Goal: Information Seeking & Learning: Learn about a topic

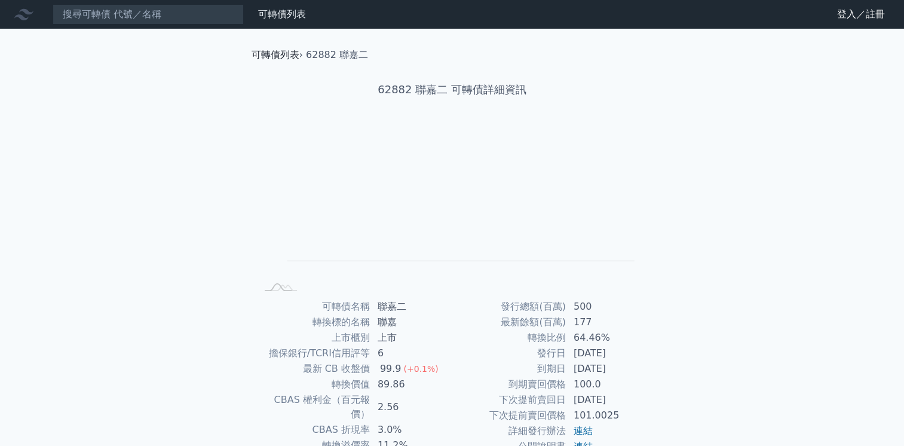
click at [283, 59] on link "可轉債列表" at bounding box center [276, 54] width 48 height 11
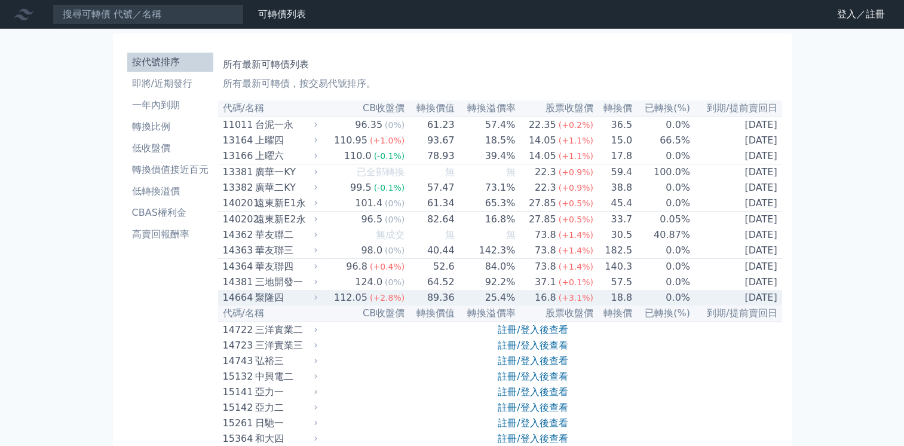
click at [254, 305] on div "14664 聚隆四" at bounding box center [267, 297] width 89 height 14
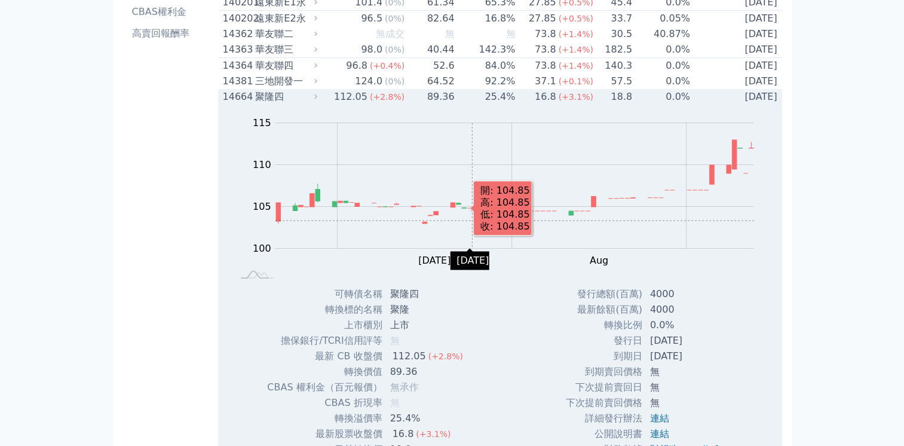
scroll to position [99, 0]
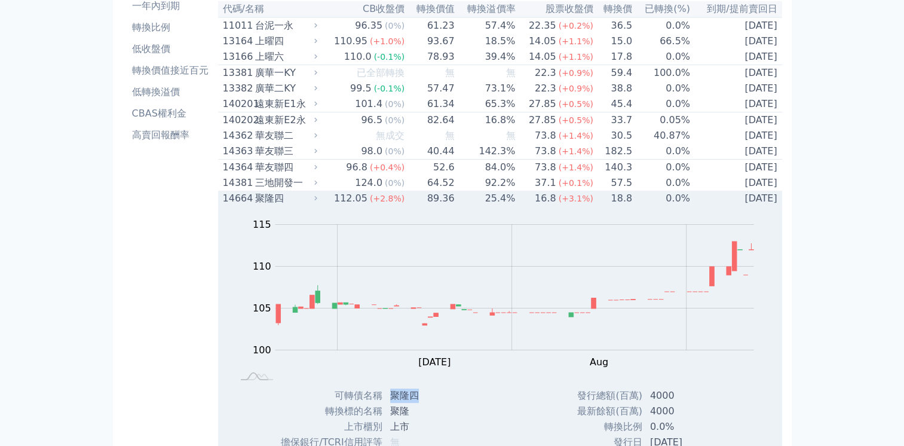
drag, startPoint x: 423, startPoint y: 408, endPoint x: 391, endPoint y: 413, distance: 32.8
click at [391, 403] on td "聚隆四" at bounding box center [428, 396] width 90 height 16
copy td "聚隆四"
drag, startPoint x: 219, startPoint y: 213, endPoint x: 249, endPoint y: 214, distance: 29.3
click at [249, 206] on td "14664 聚隆四" at bounding box center [269, 199] width 103 height 16
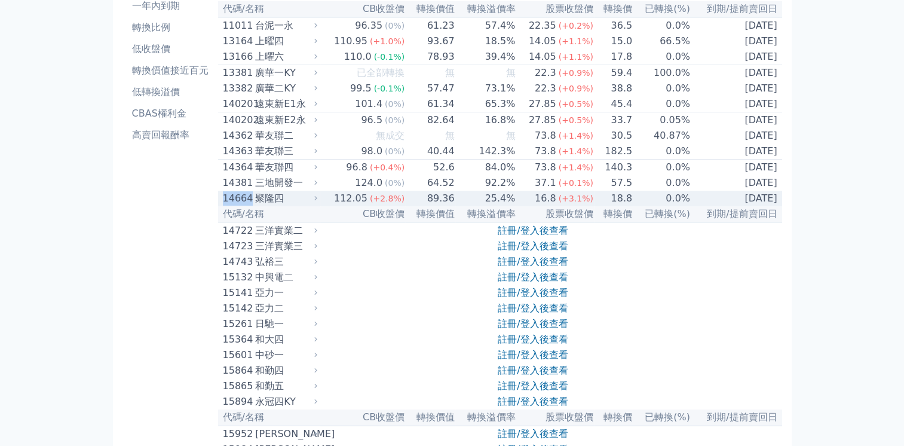
copy div "14664"
click at [274, 206] on div "聚隆四" at bounding box center [284, 198] width 59 height 14
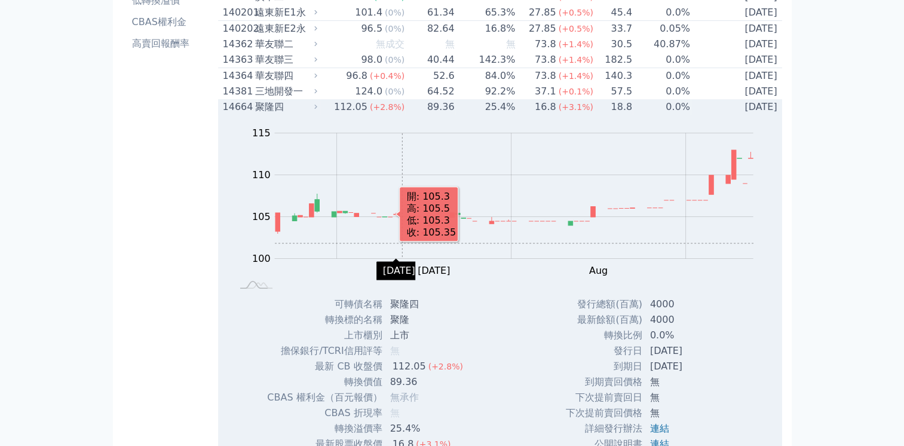
scroll to position [0, 0]
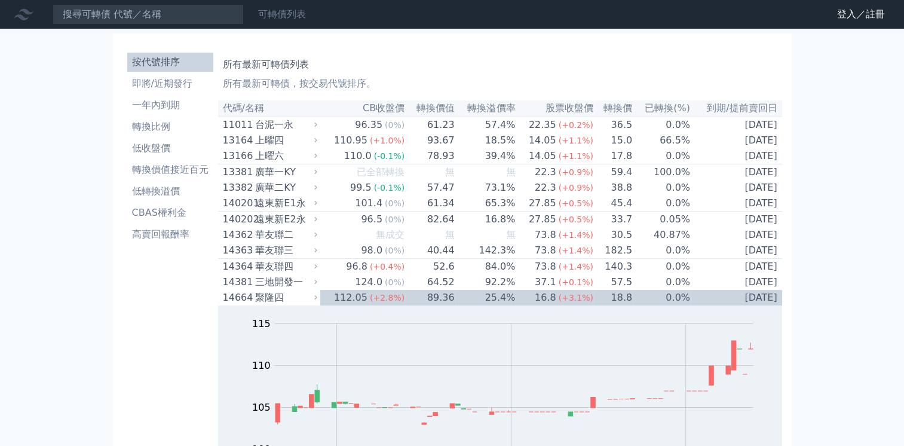
click at [286, 16] on link "可轉債列表" at bounding box center [282, 13] width 48 height 11
click at [0, 0] on link "財務數據" at bounding box center [0, 0] width 0 height 0
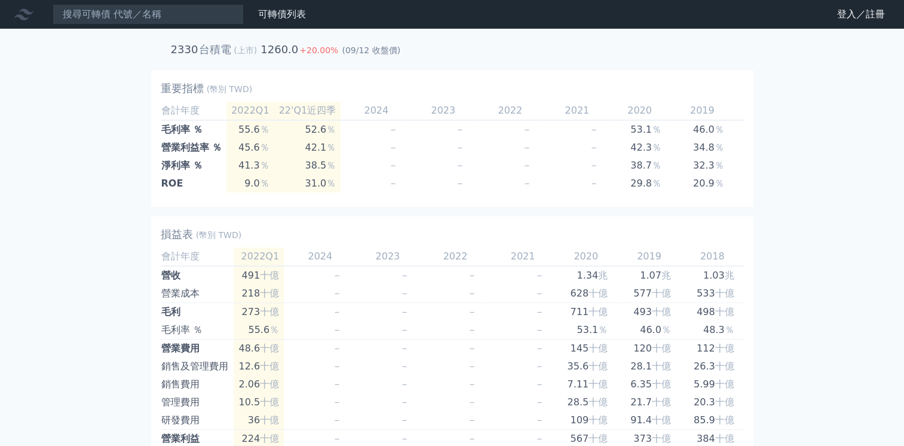
click at [282, 6] on div "可轉債列表 財務數據" at bounding box center [155, 14] width 311 height 20
click at [282, 9] on link "可轉債列表" at bounding box center [282, 13] width 48 height 11
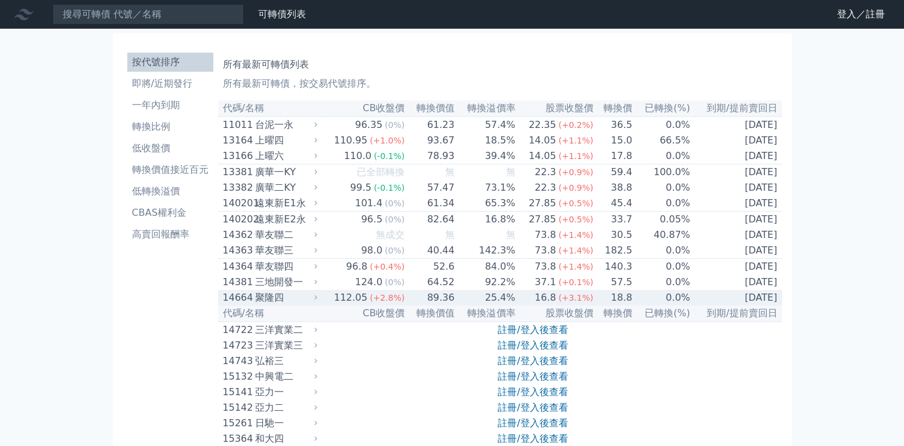
click at [276, 305] on div "聚隆四" at bounding box center [284, 297] width 59 height 14
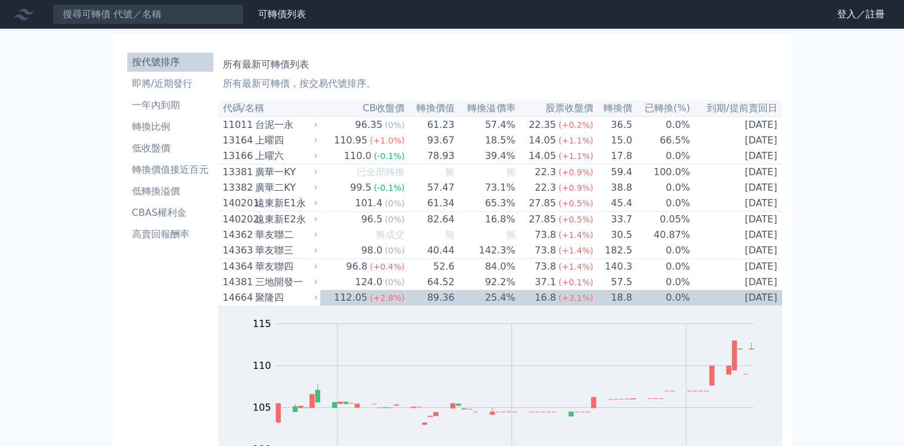
click at [0, 0] on link "財務數據" at bounding box center [0, 0] width 0 height 0
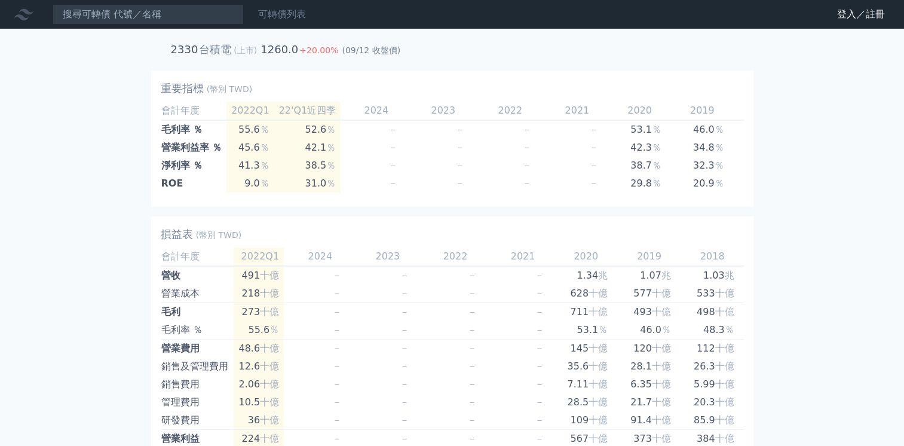
click at [285, 12] on link "可轉債列表" at bounding box center [282, 13] width 48 height 11
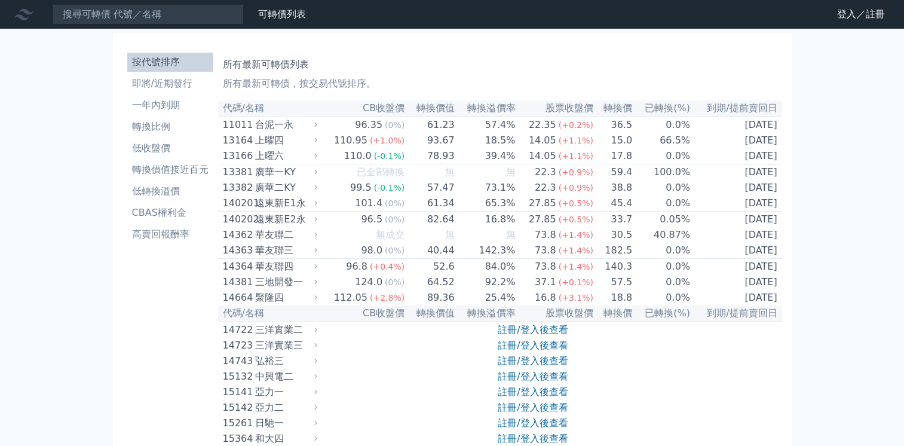
click at [0, 0] on link "財務數據" at bounding box center [0, 0] width 0 height 0
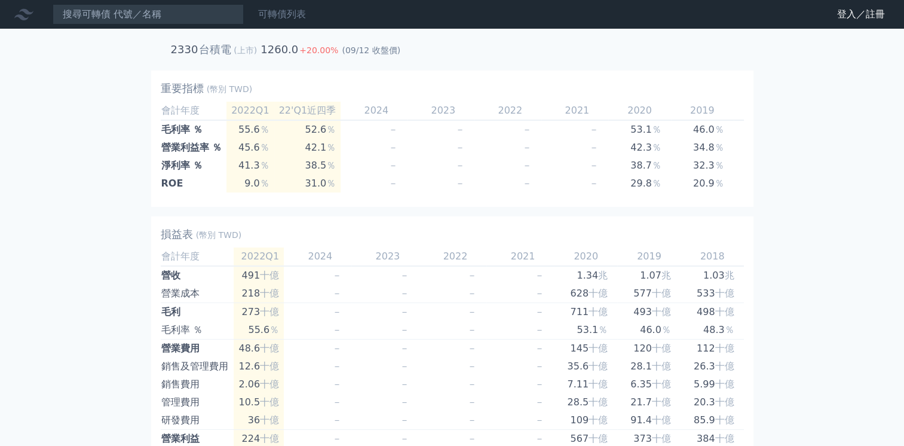
click at [296, 13] on link "可轉債列表" at bounding box center [282, 13] width 48 height 11
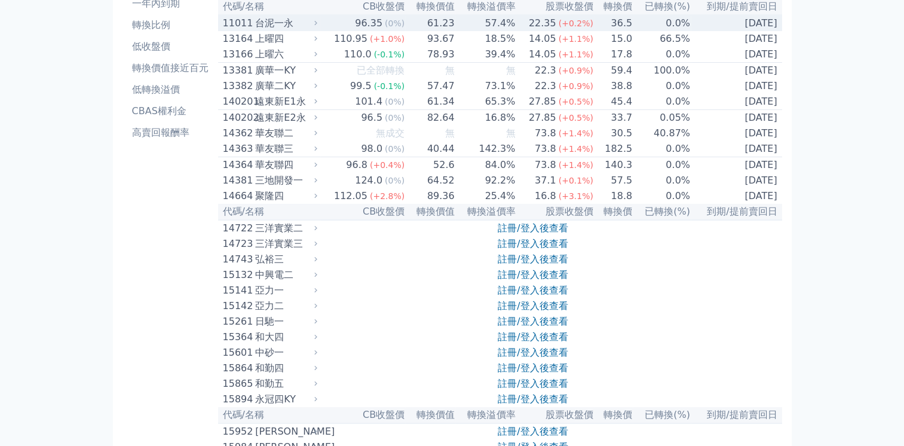
scroll to position [199, 0]
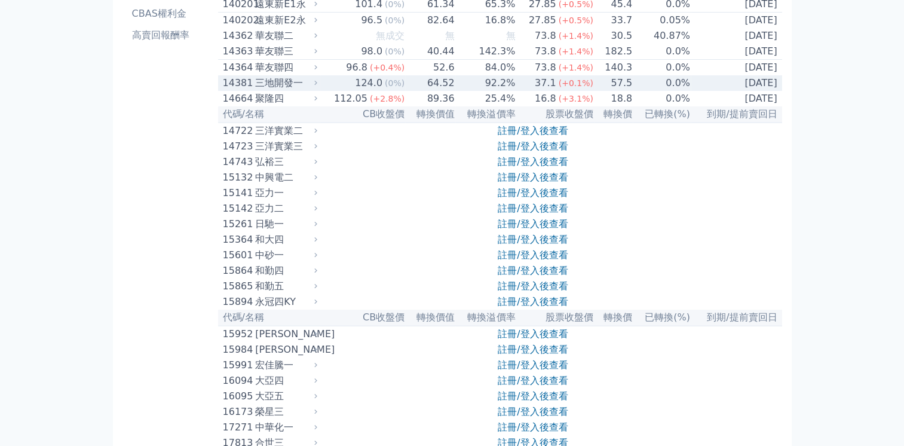
click at [275, 90] on div "三地開發一" at bounding box center [284, 83] width 59 height 14
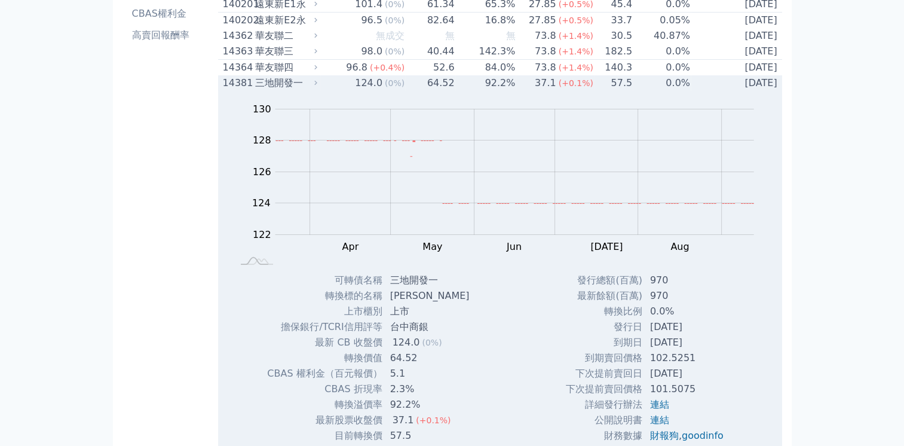
click at [287, 90] on div "三地開發一" at bounding box center [284, 83] width 59 height 14
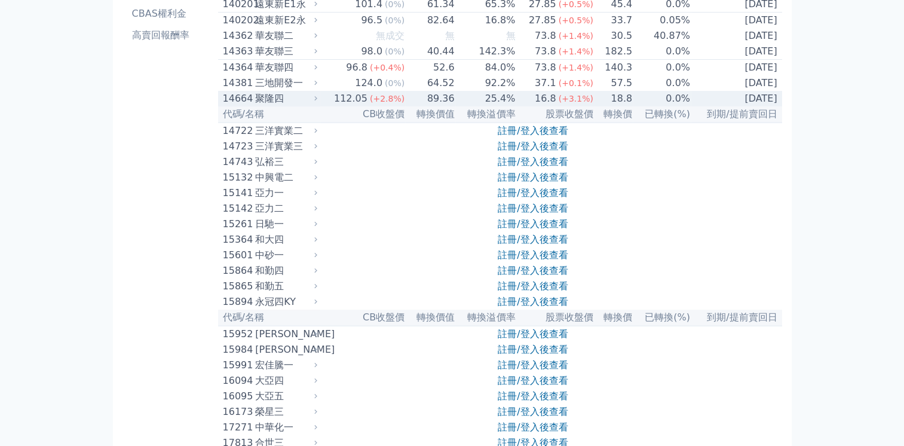
click at [275, 106] on div "聚隆四" at bounding box center [284, 98] width 59 height 14
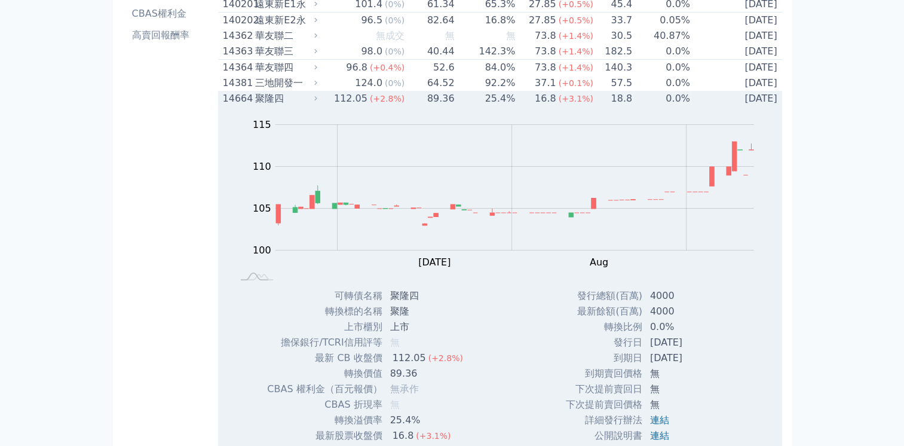
scroll to position [398, 0]
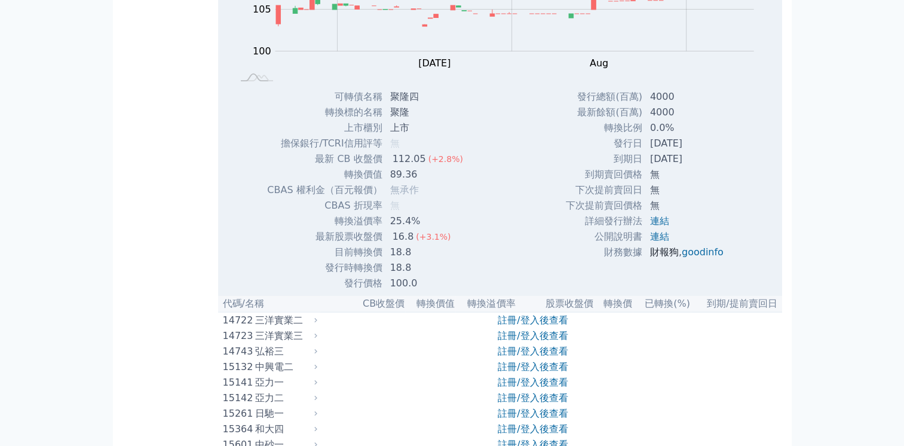
click at [666, 258] on link "財報狗" at bounding box center [664, 251] width 29 height 11
click at [694, 258] on link "goodinfo" at bounding box center [703, 251] width 42 height 11
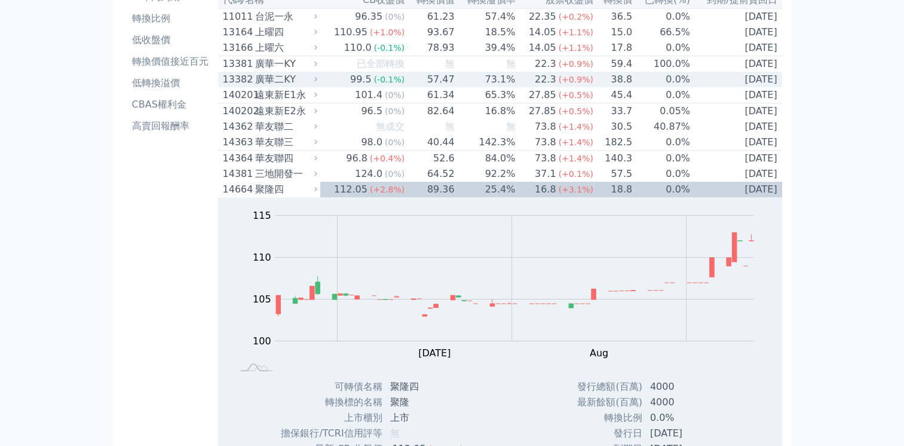
scroll to position [0, 0]
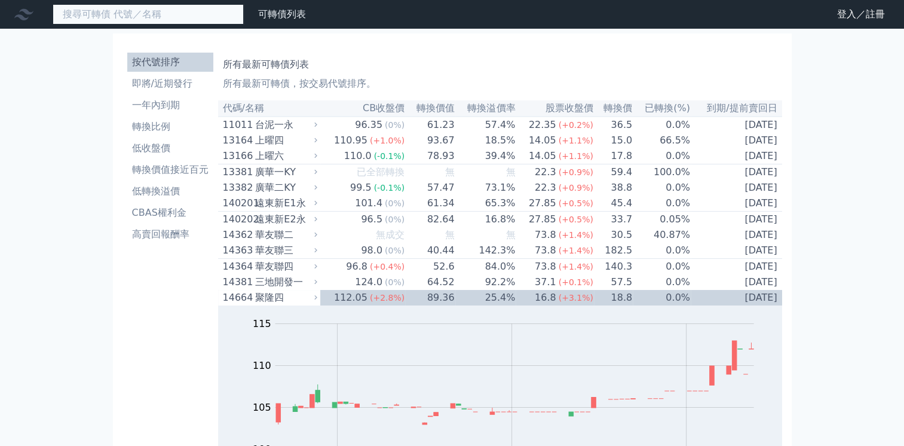
click at [129, 16] on input at bounding box center [148, 14] width 191 height 20
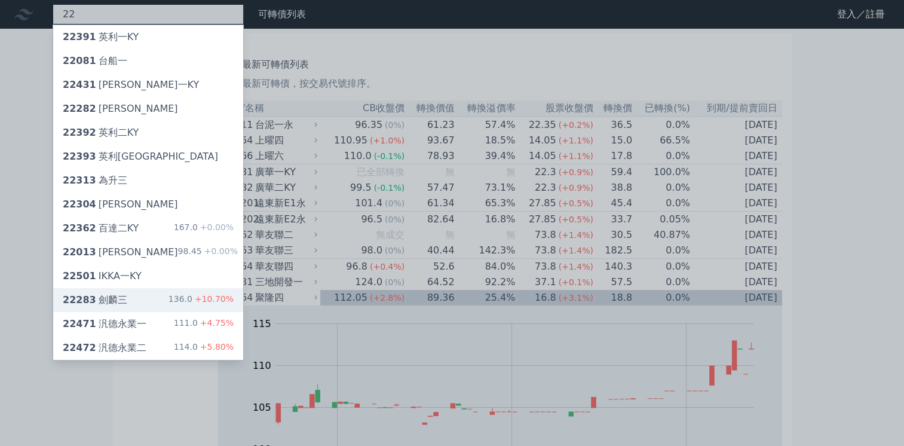
type input "22"
click at [192, 303] on div "136.0 +10.70%" at bounding box center [201, 300] width 65 height 14
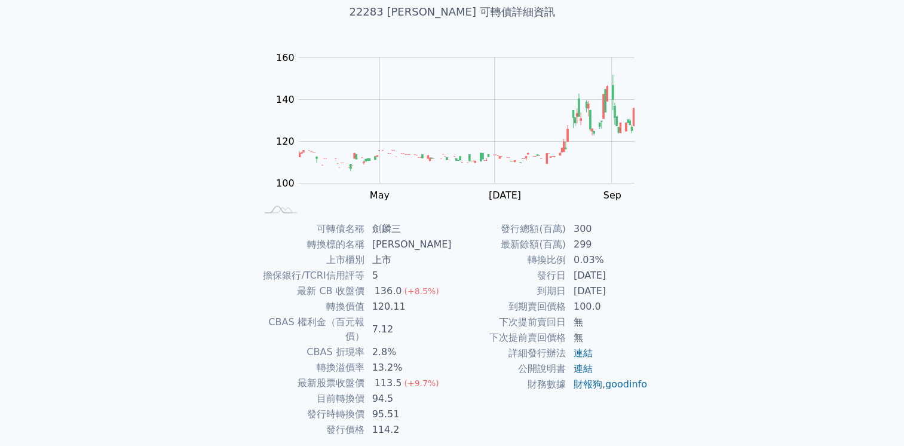
scroll to position [108, 0]
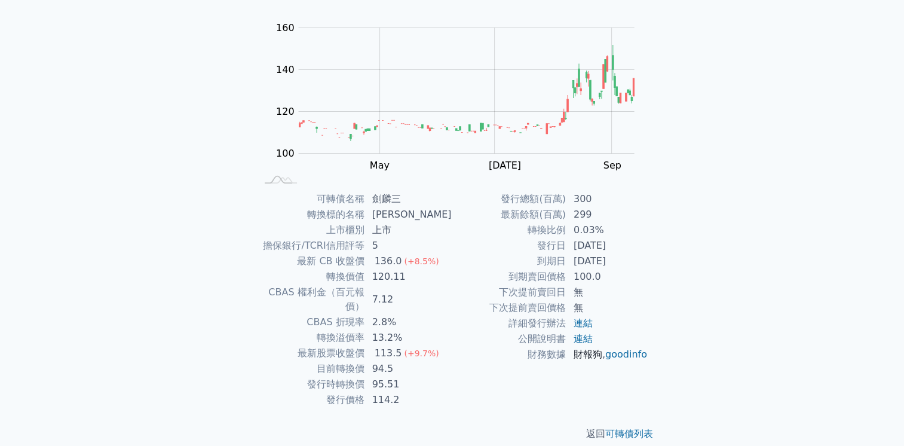
click at [584, 351] on link "財報狗" at bounding box center [588, 353] width 29 height 11
click at [280, 178] on icon at bounding box center [281, 179] width 32 height 7
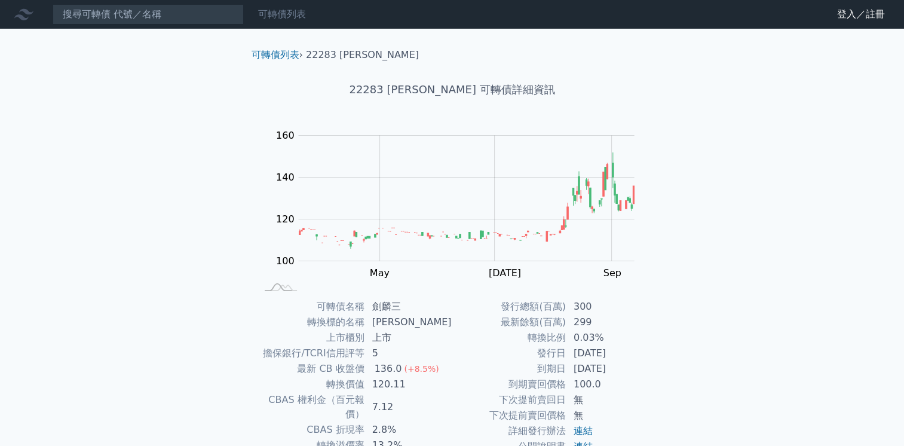
click at [268, 8] on link "可轉債列表" at bounding box center [282, 13] width 48 height 11
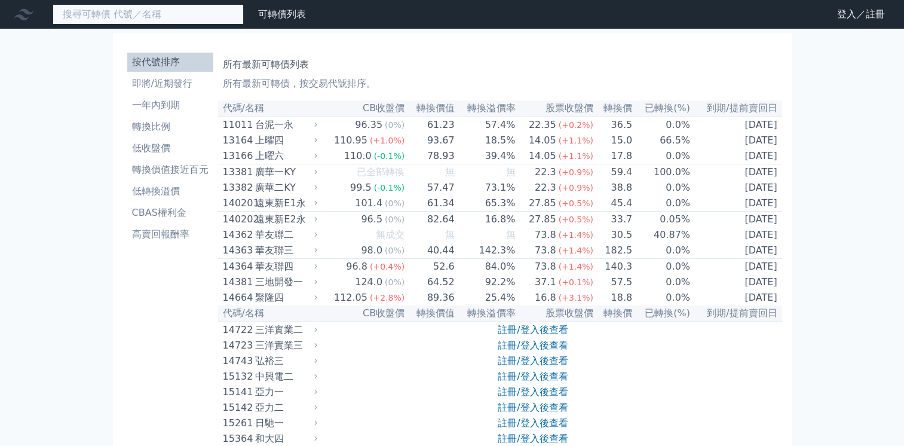
drag, startPoint x: 85, startPoint y: 13, endPoint x: 83, endPoint y: 25, distance: 12.7
click at [85, 15] on input at bounding box center [148, 14] width 191 height 20
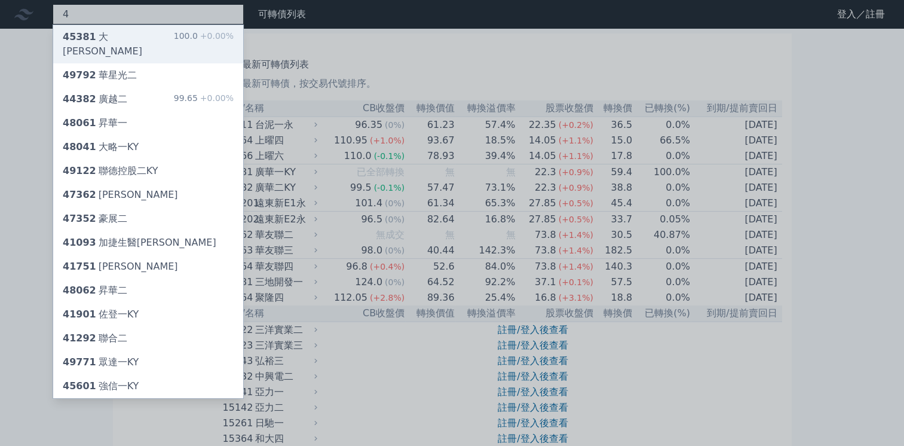
type input "4"
click at [136, 37] on div "45381 大詠城一 100.0 +0.00%" at bounding box center [148, 44] width 190 height 38
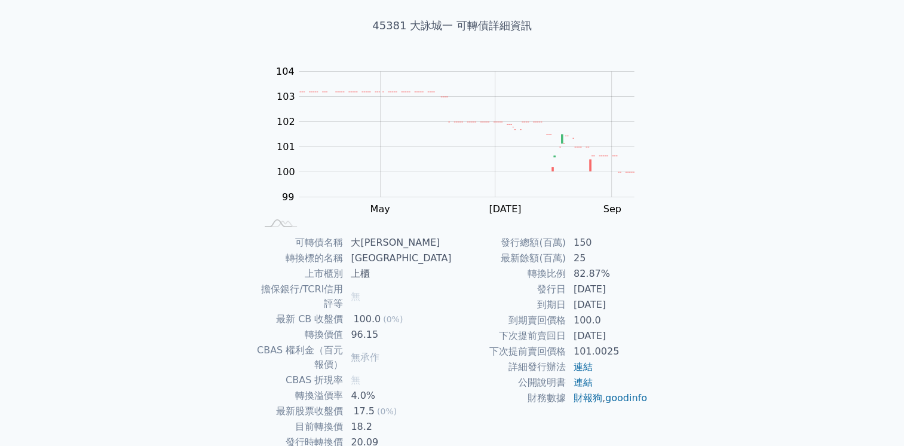
scroll to position [99, 0]
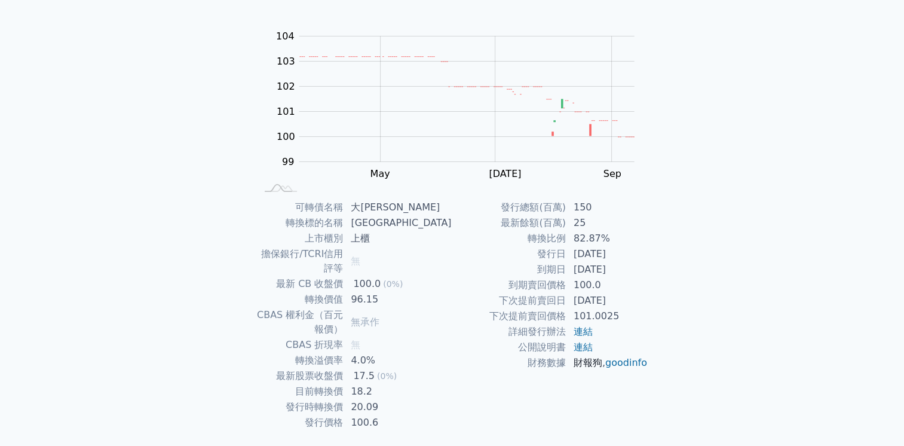
click at [580, 362] on link "財報狗" at bounding box center [588, 362] width 29 height 11
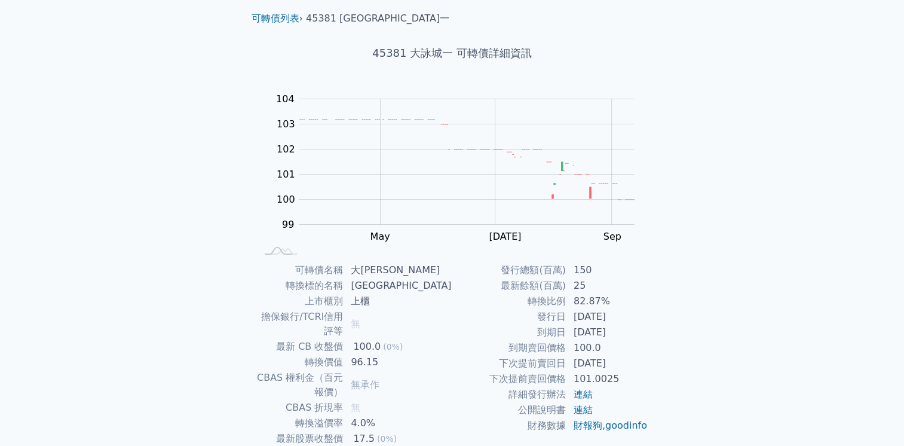
scroll to position [0, 0]
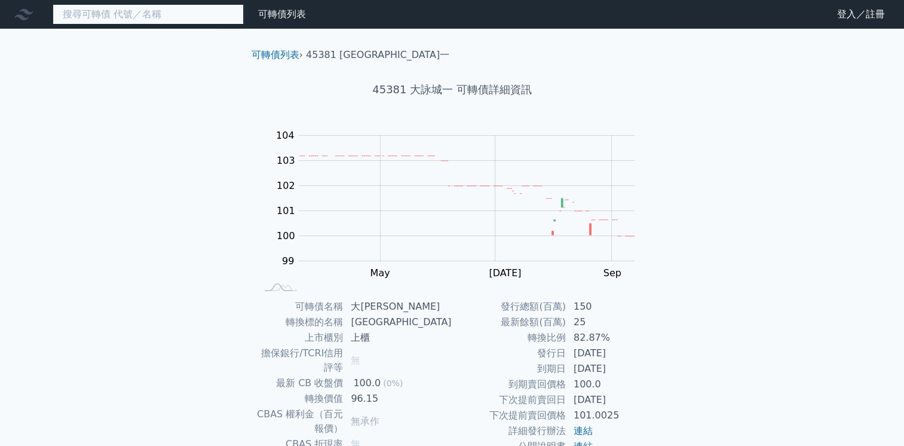
drag, startPoint x: 69, startPoint y: 16, endPoint x: 72, endPoint y: 43, distance: 27.6
click at [69, 18] on input at bounding box center [148, 14] width 191 height 20
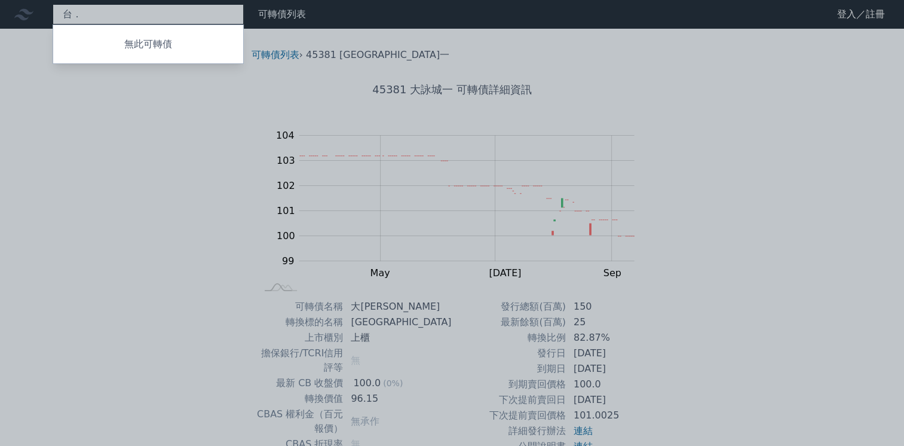
type input "台"
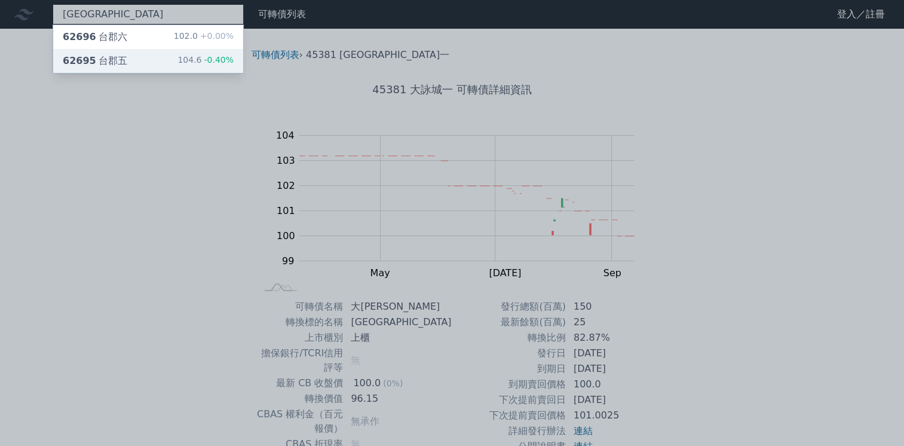
type input "[GEOGRAPHIC_DATA]"
click at [192, 66] on div "104.6 -0.40%" at bounding box center [205, 61] width 56 height 14
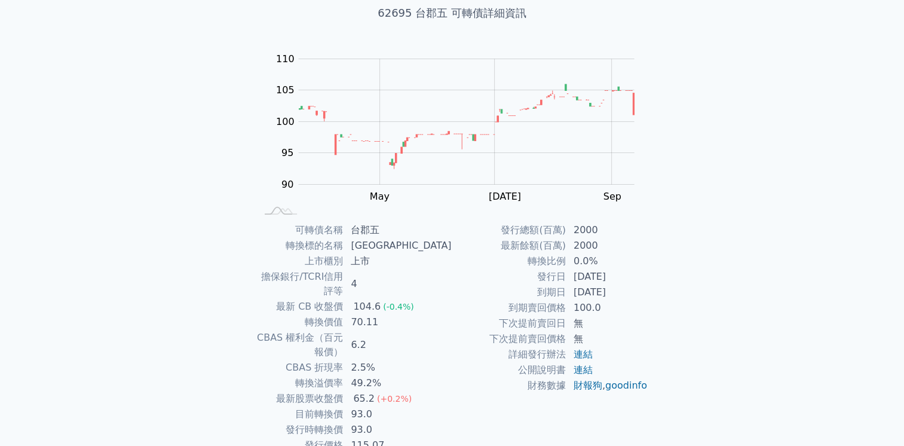
scroll to position [99, 0]
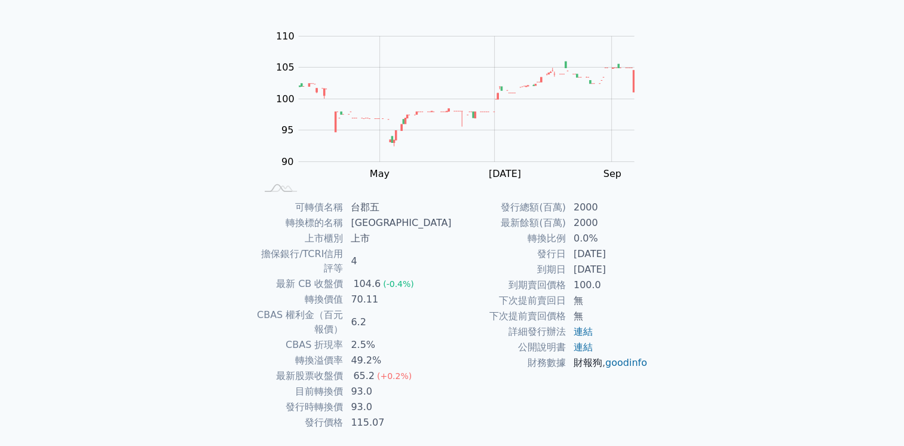
click at [586, 363] on link "財報狗" at bounding box center [588, 362] width 29 height 11
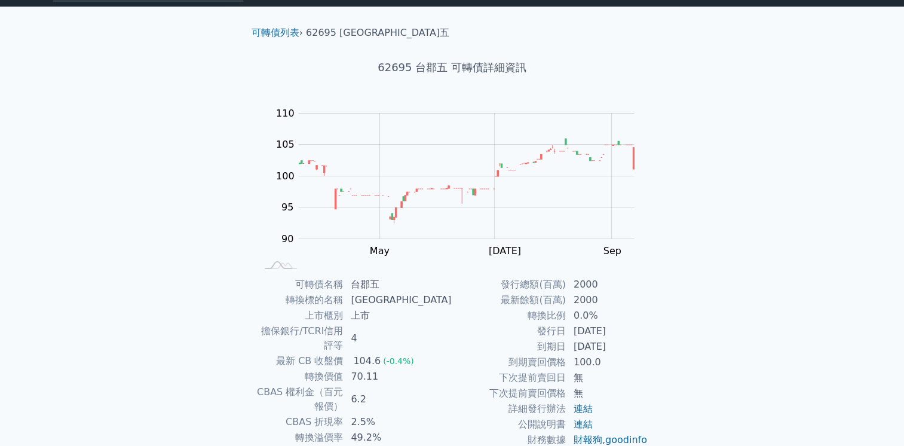
scroll to position [0, 0]
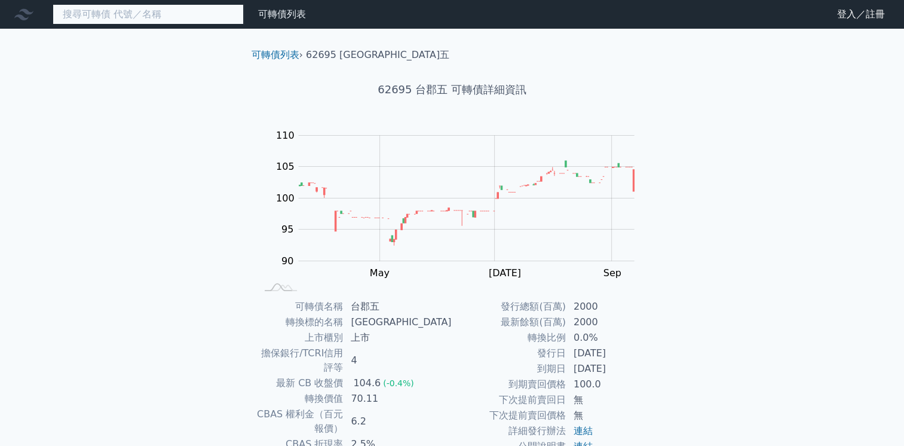
drag, startPoint x: 82, startPoint y: 4, endPoint x: 84, endPoint y: 11, distance: 7.4
click at [82, 4] on input at bounding box center [148, 14] width 191 height 20
type input "ＬＳ"
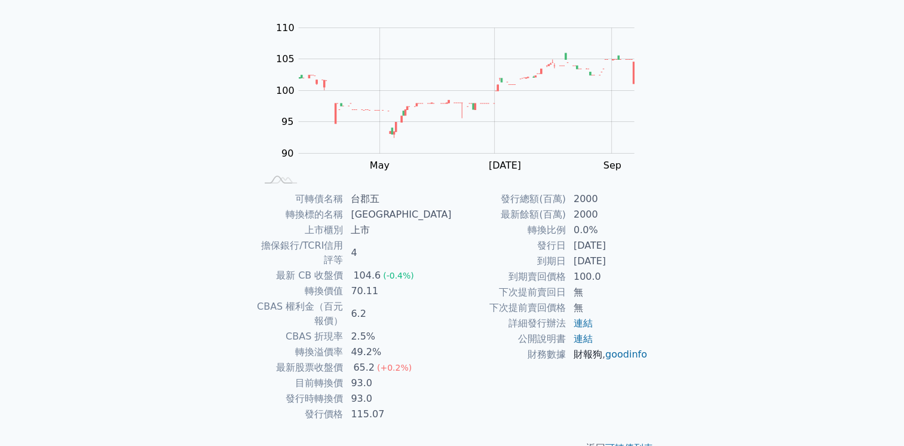
click at [578, 353] on link "財報狗" at bounding box center [588, 353] width 29 height 11
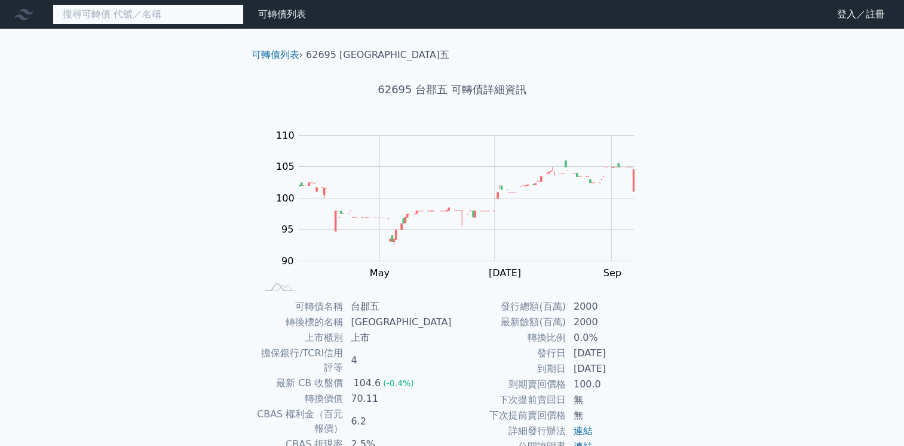
click at [129, 11] on input at bounding box center [148, 14] width 191 height 20
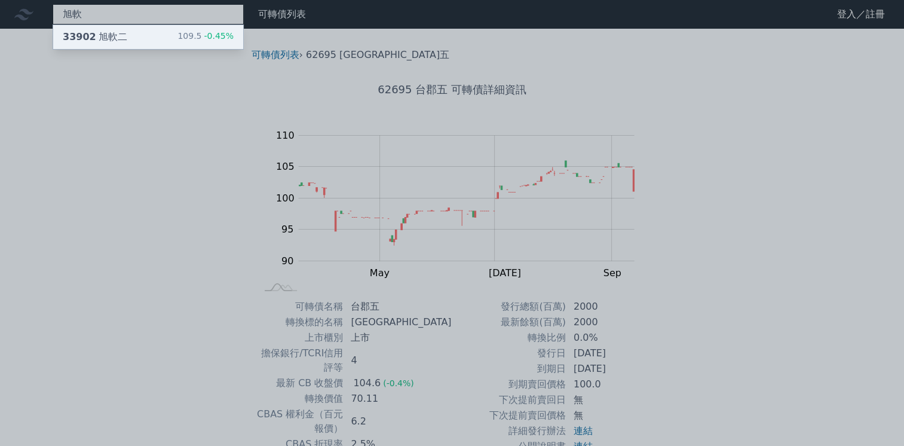
type input "旭軟"
click at [169, 35] on div "33902 旭軟二 109.5 -0.45%" at bounding box center [148, 37] width 190 height 24
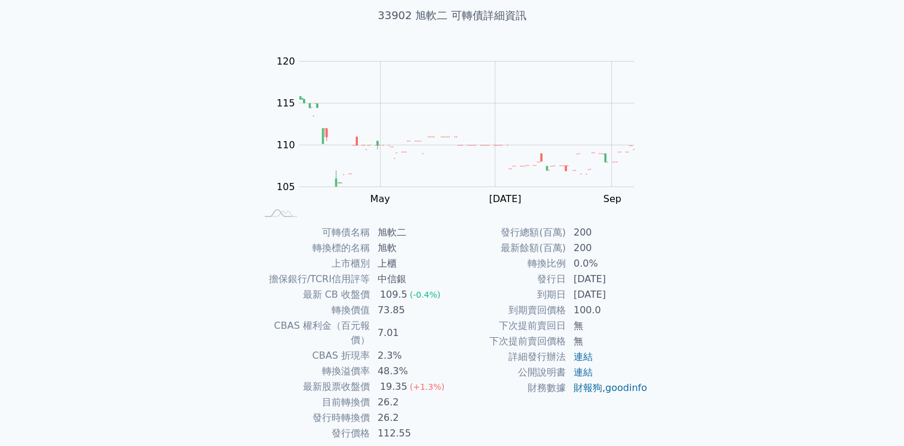
scroll to position [108, 0]
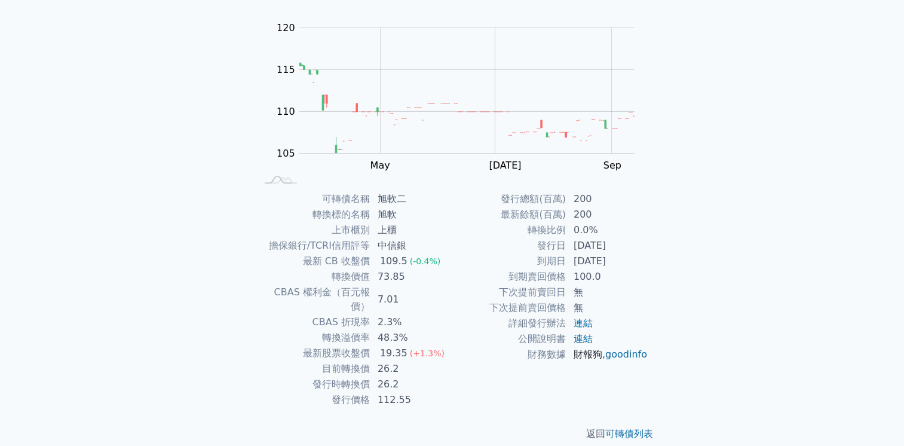
click at [593, 355] on link "財報狗" at bounding box center [588, 353] width 29 height 11
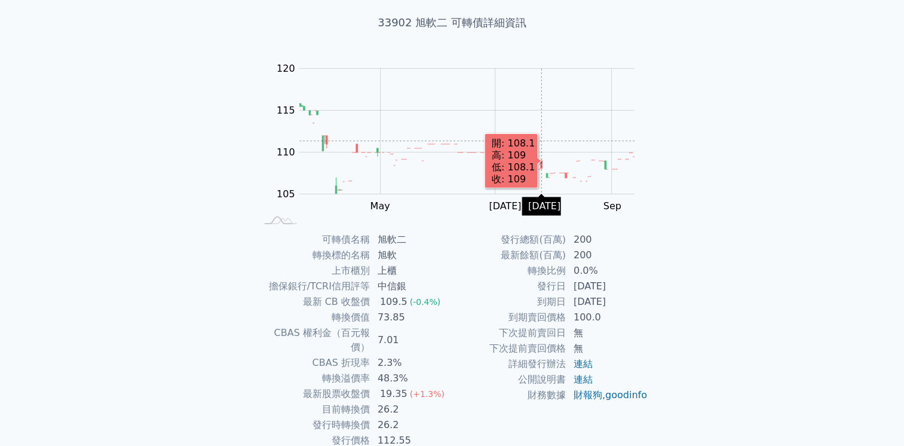
scroll to position [0, 0]
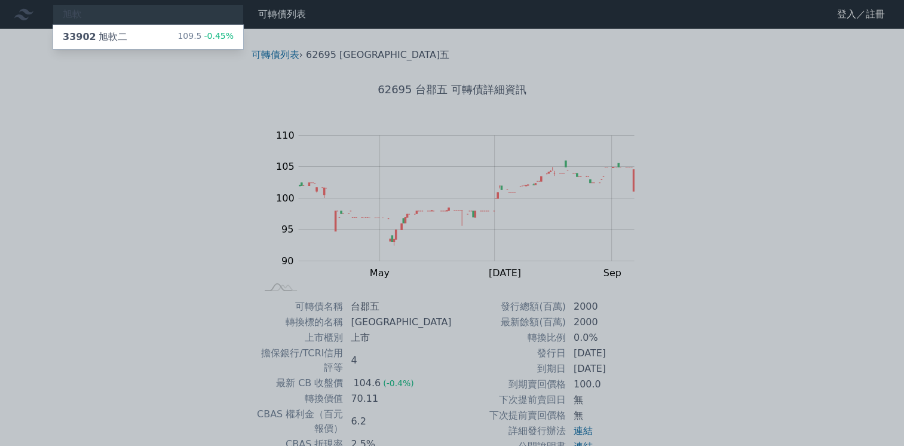
click at [334, 66] on div at bounding box center [452, 223] width 904 height 446
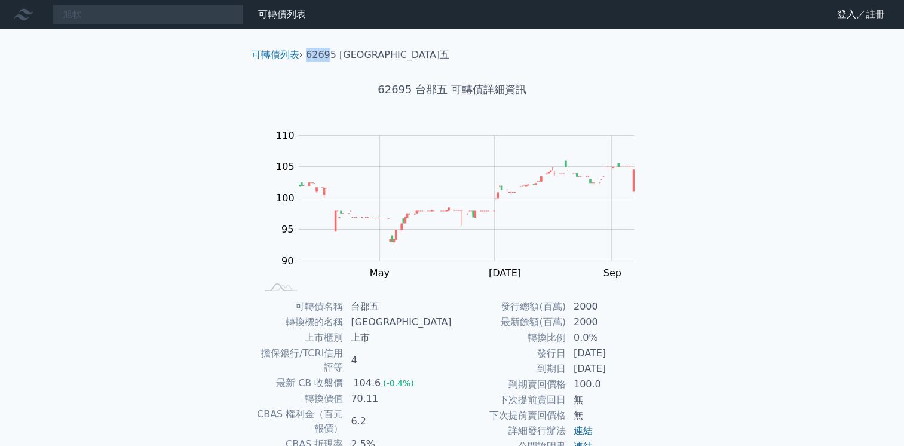
drag, startPoint x: 328, startPoint y: 55, endPoint x: 307, endPoint y: 61, distance: 21.8
click at [307, 61] on li "62695 [GEOGRAPHIC_DATA]五" at bounding box center [377, 55] width 143 height 14
copy li "6269"
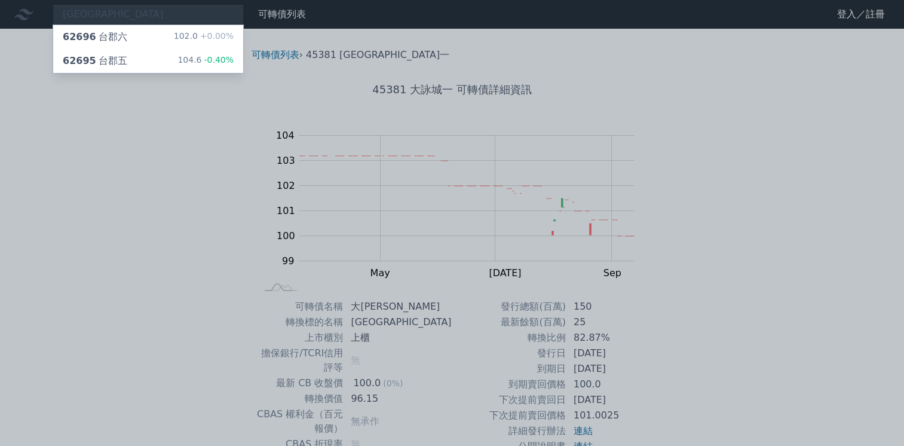
click at [315, 88] on div at bounding box center [452, 223] width 904 height 446
click at [124, 19] on div "[GEOGRAPHIC_DATA] 62696 台郡六 102.0 +0.00% 62695 台郡五 104.6 -0.40%" at bounding box center [148, 14] width 191 height 20
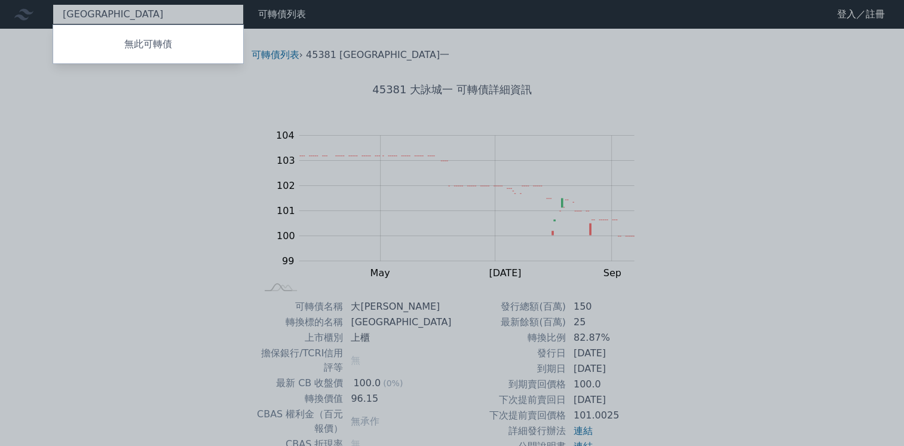
type input "台"
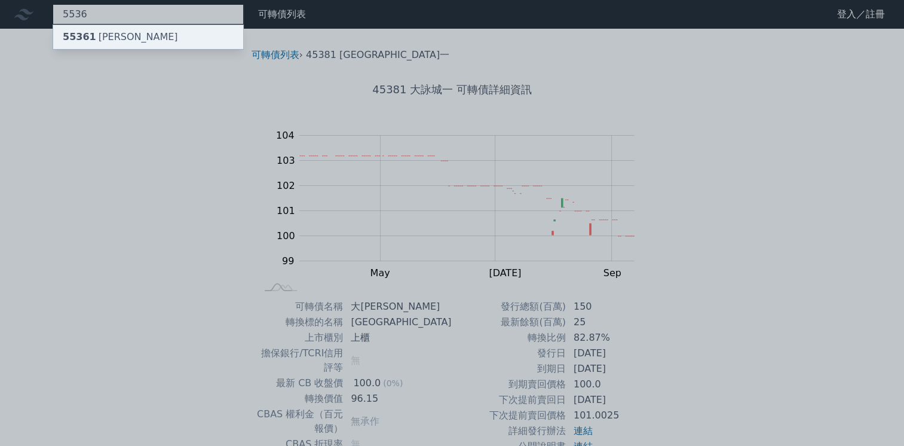
type input "5536"
click at [103, 33] on div "55361 [PERSON_NAME]" at bounding box center [120, 37] width 115 height 14
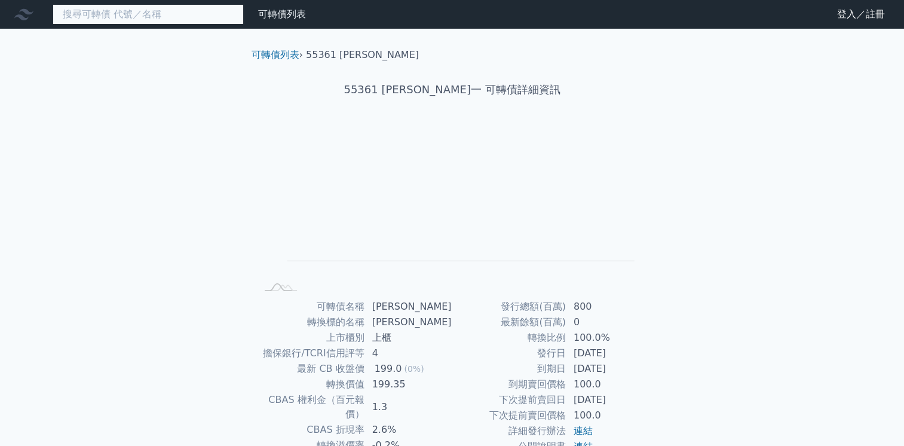
click at [83, 17] on input at bounding box center [148, 14] width 191 height 20
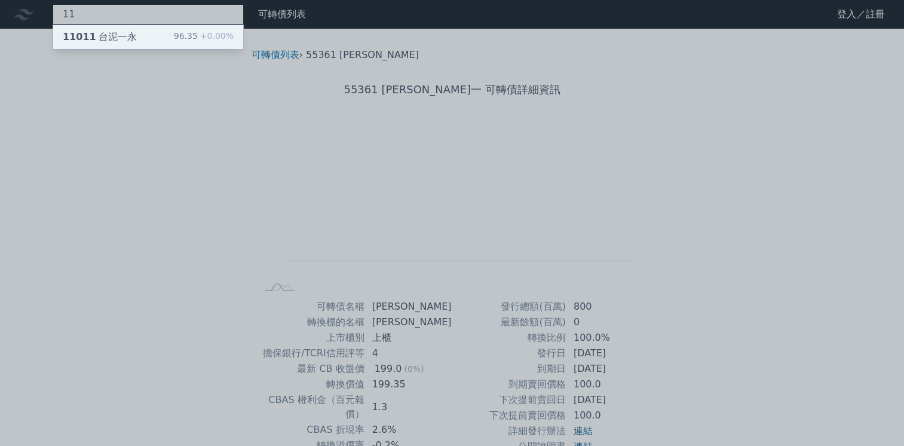
type input "11"
click at [106, 39] on div "11011 台泥一永" at bounding box center [100, 37] width 74 height 14
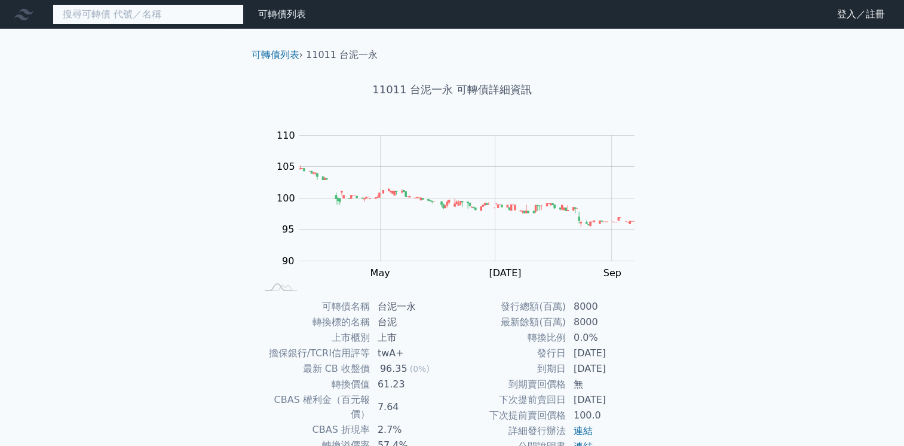
click at [122, 10] on input at bounding box center [148, 14] width 191 height 20
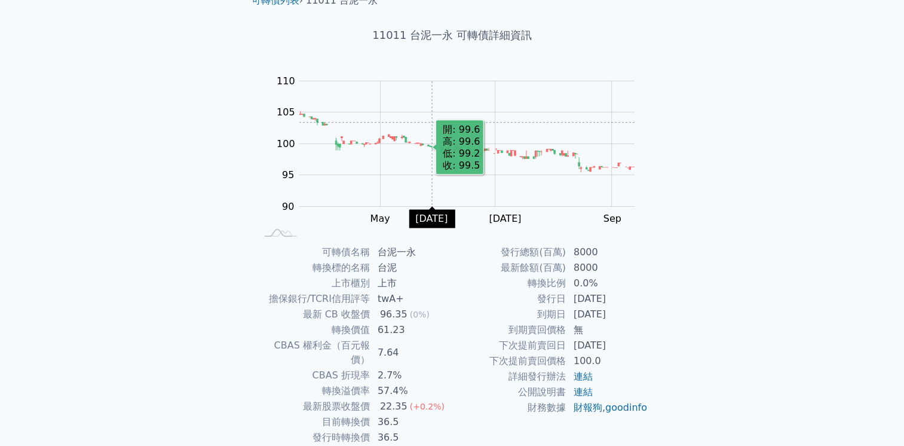
scroll to position [108, 0]
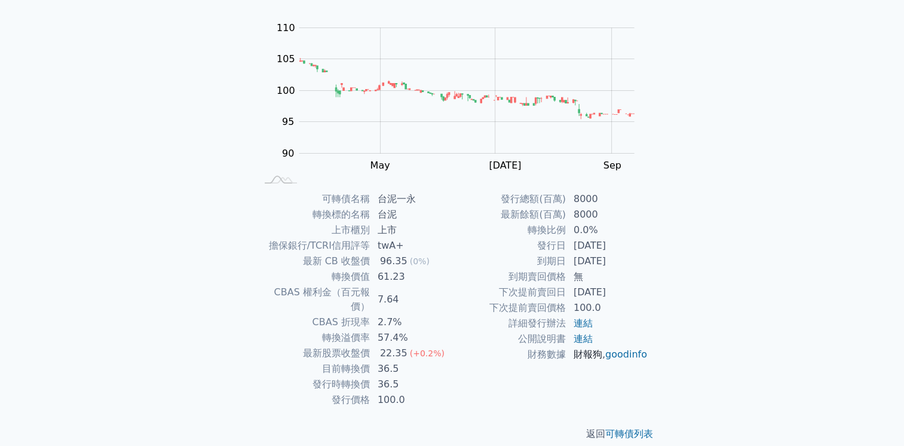
click at [591, 354] on link "財報狗" at bounding box center [588, 353] width 29 height 11
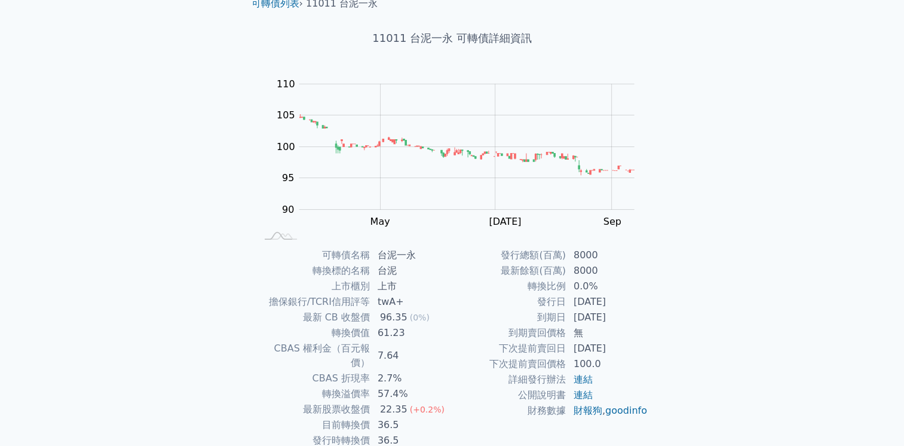
scroll to position [0, 0]
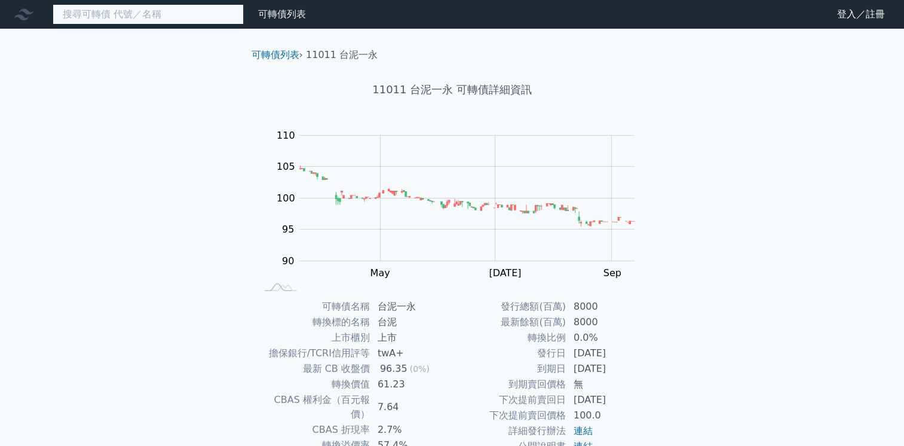
click at [128, 10] on input at bounding box center [148, 14] width 191 height 20
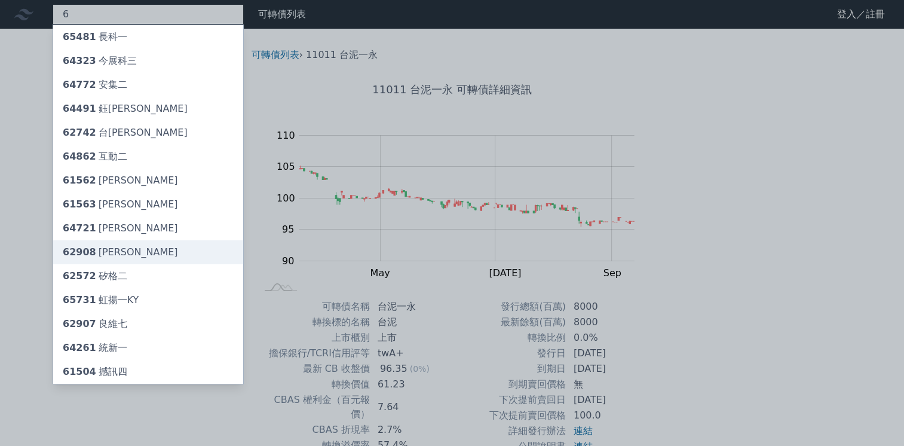
type input "6"
click at [152, 251] on div "62908 [PERSON_NAME]" at bounding box center [148, 252] width 190 height 24
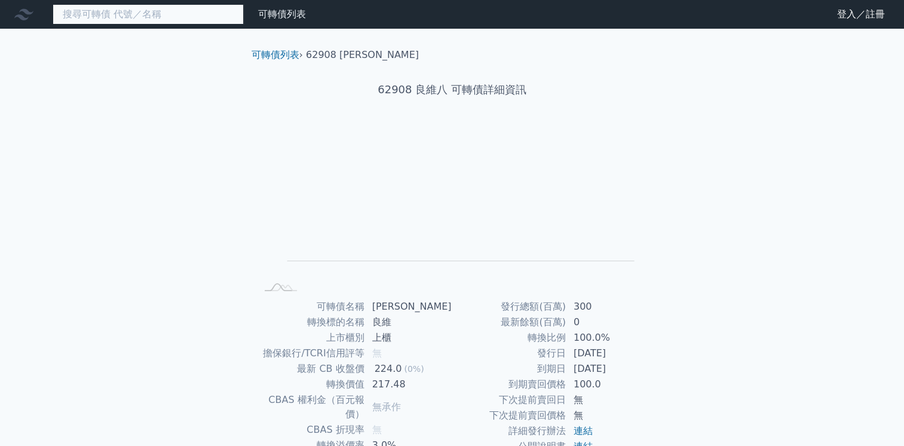
click at [87, 19] on input at bounding box center [148, 14] width 191 height 20
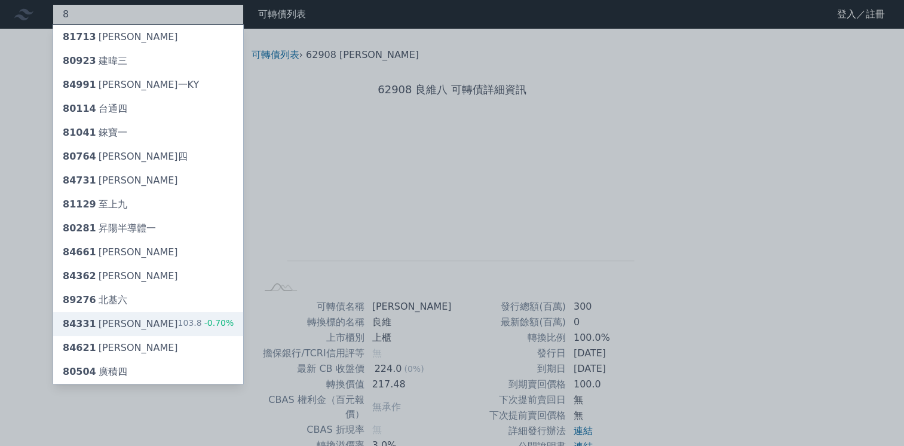
type input "8"
click at [171, 326] on div "84331 弘帆一 103.8 -0.70%" at bounding box center [148, 324] width 190 height 24
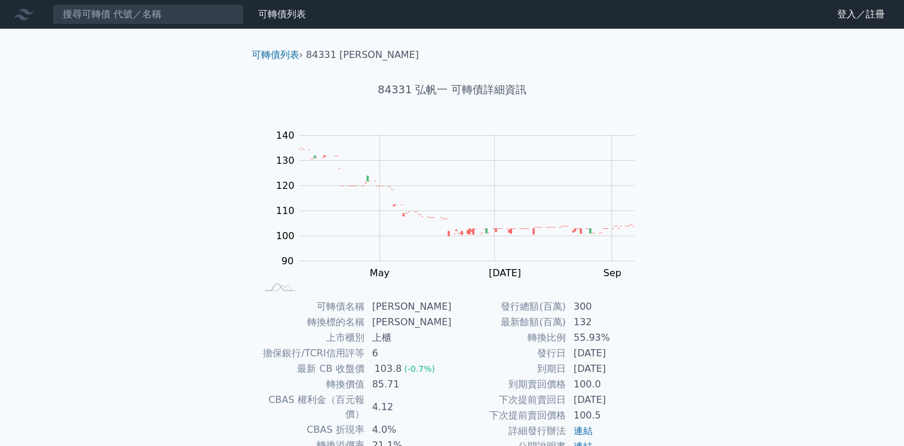
scroll to position [99, 0]
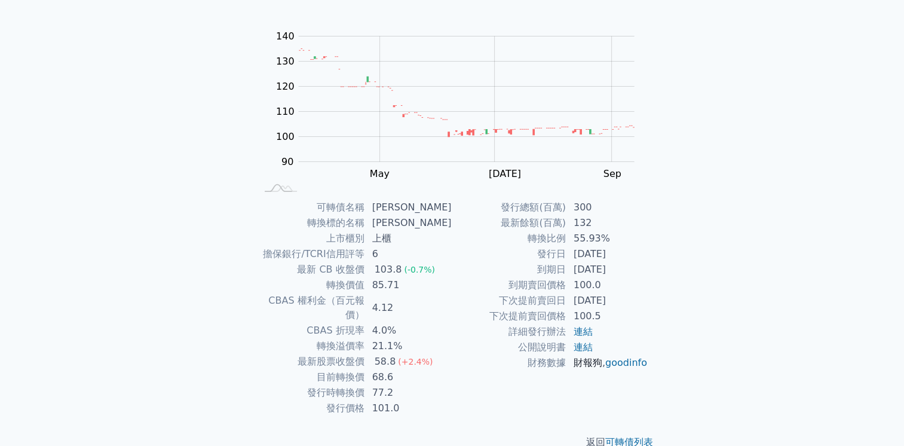
click at [585, 360] on link "財報狗" at bounding box center [588, 362] width 29 height 11
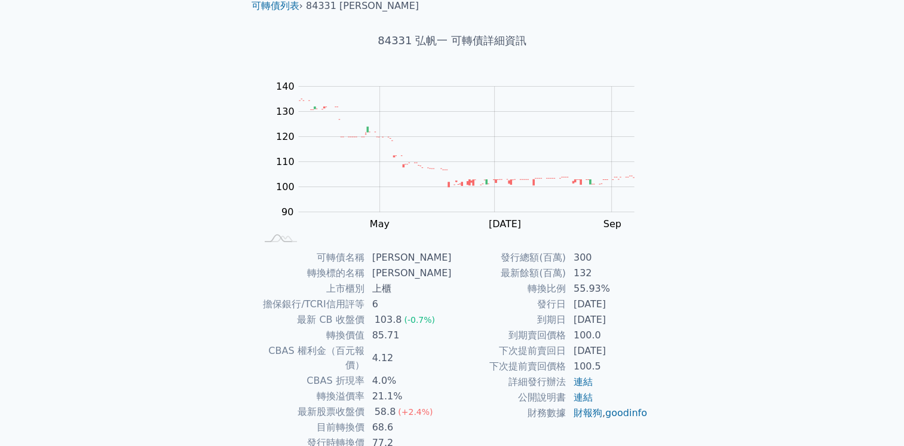
scroll to position [0, 0]
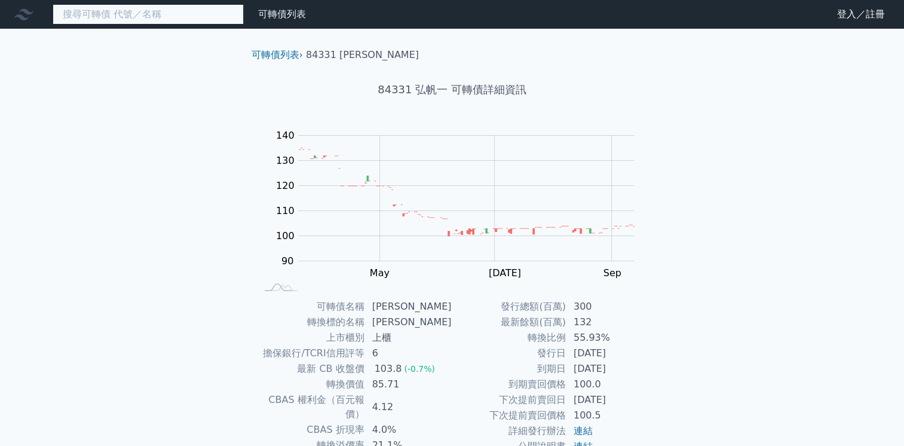
click at [114, 19] on input at bounding box center [148, 14] width 191 height 20
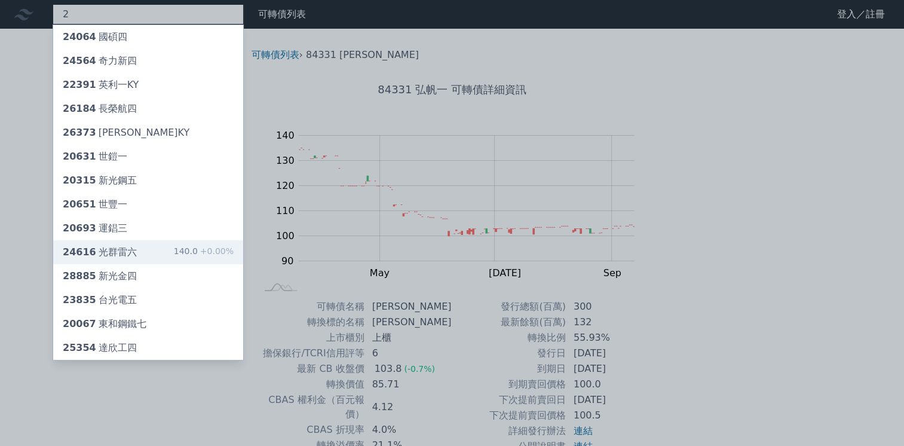
type input "2"
click at [92, 256] on div "24616 光群雷六" at bounding box center [100, 252] width 74 height 14
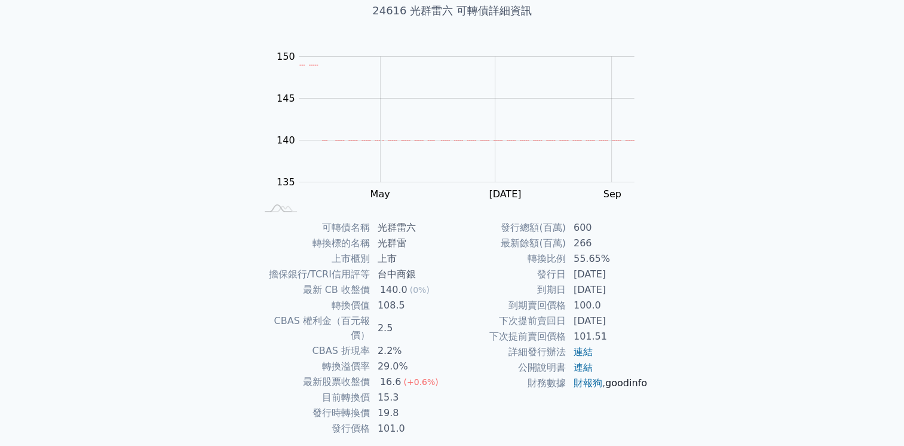
scroll to position [99, 0]
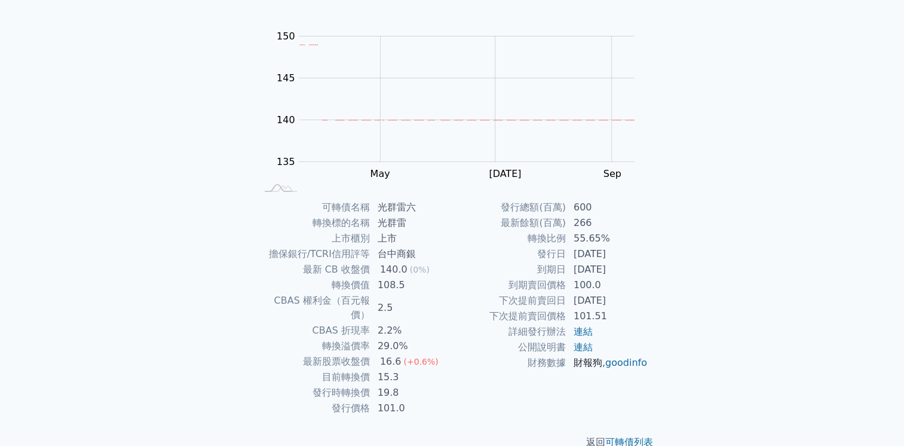
click at [587, 362] on link "財報狗" at bounding box center [588, 362] width 29 height 11
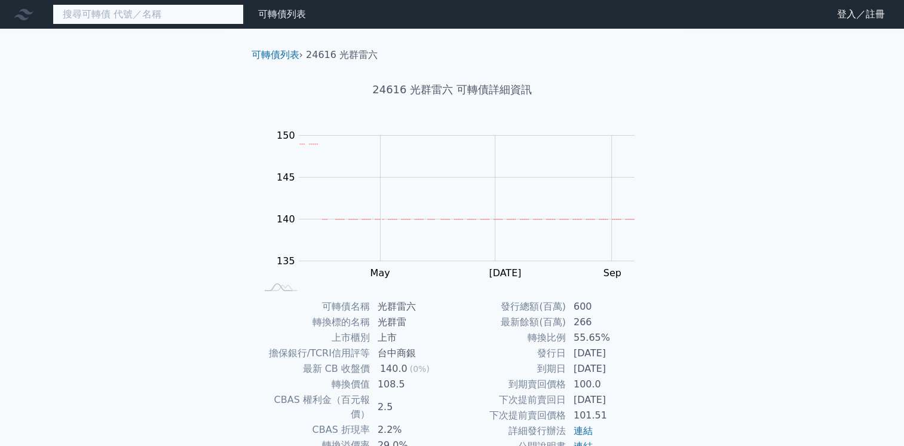
click at [94, 20] on input at bounding box center [148, 14] width 191 height 20
type input "0"
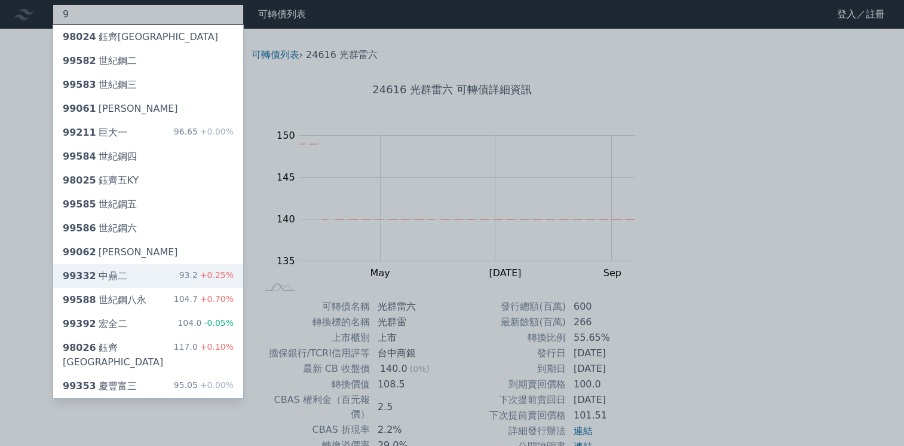
type input "9"
click at [146, 277] on div "99332 中鼎二 93.2 +0.25%" at bounding box center [148, 276] width 190 height 24
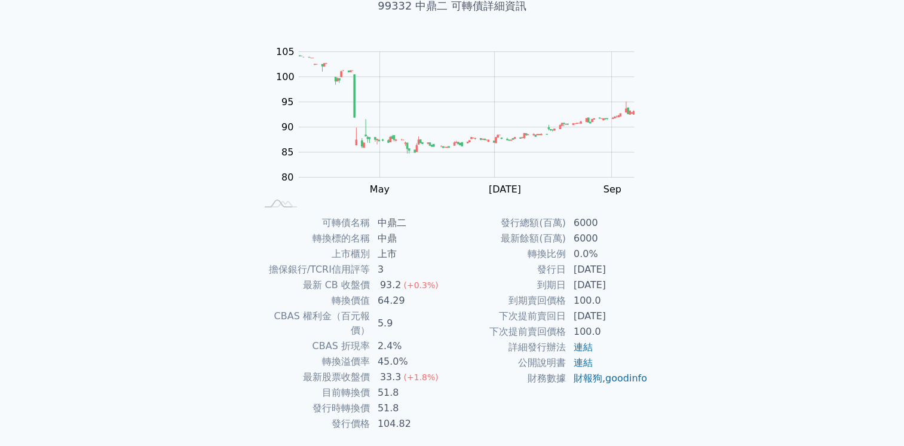
scroll to position [99, 0]
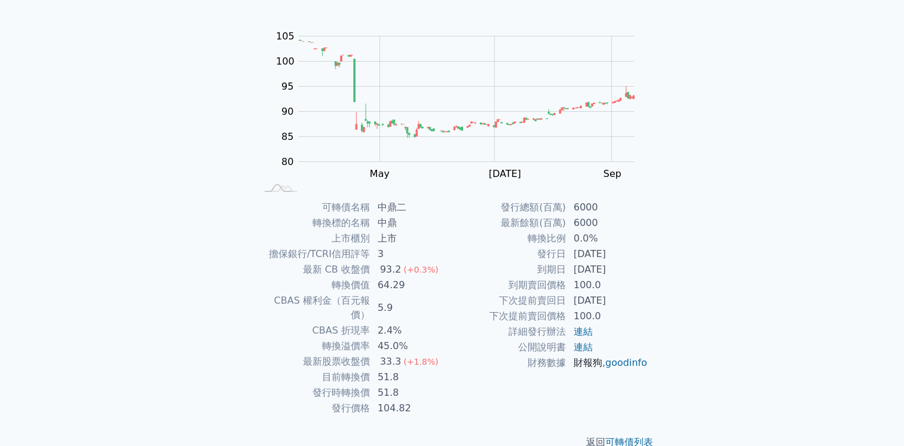
click at [588, 366] on link "財報狗" at bounding box center [588, 362] width 29 height 11
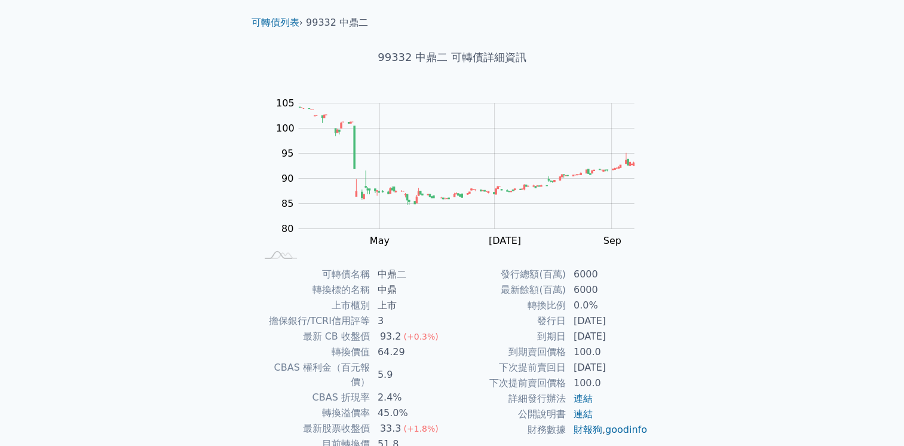
scroll to position [0, 0]
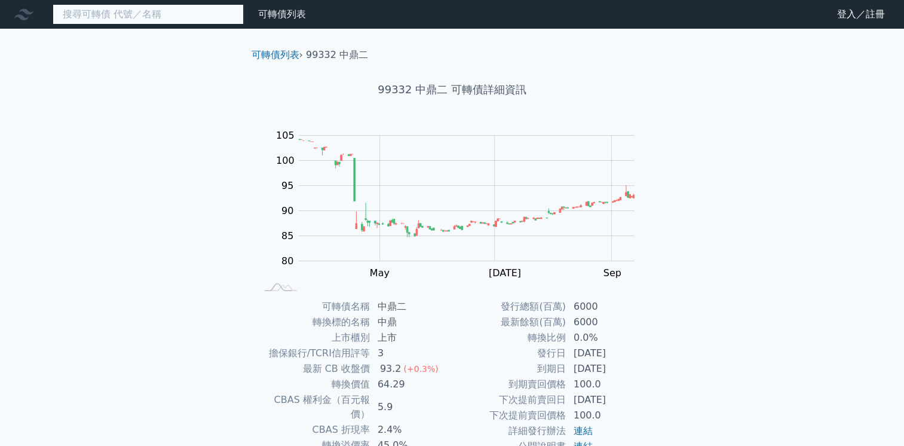
click at [102, 13] on input at bounding box center [148, 14] width 191 height 20
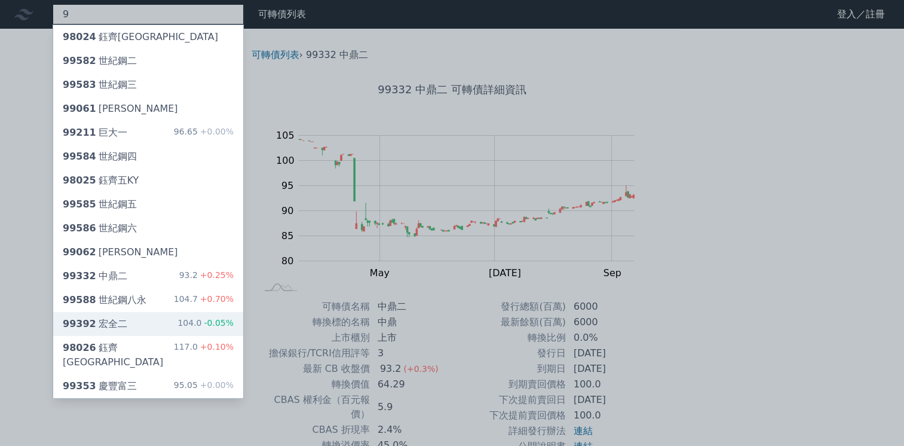
type input "9"
click at [119, 327] on div "99392 宏全二" at bounding box center [95, 324] width 65 height 14
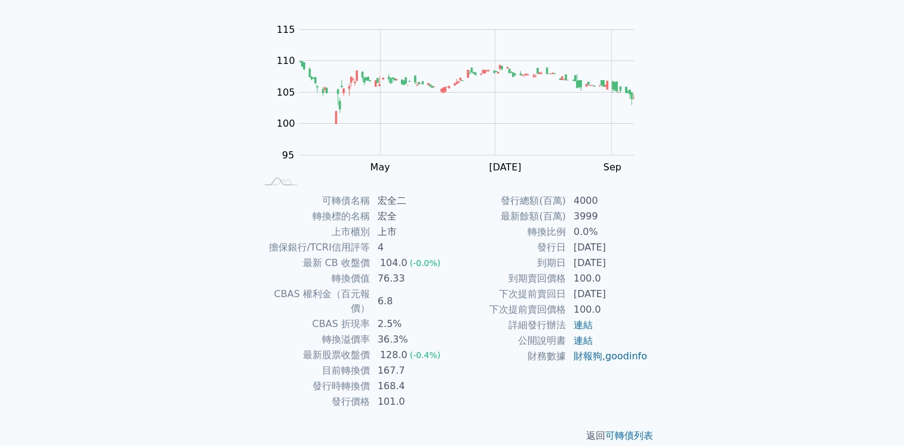
scroll to position [108, 0]
click at [593, 353] on link "財報狗" at bounding box center [588, 353] width 29 height 11
click at [586, 355] on link "財報狗" at bounding box center [588, 353] width 29 height 11
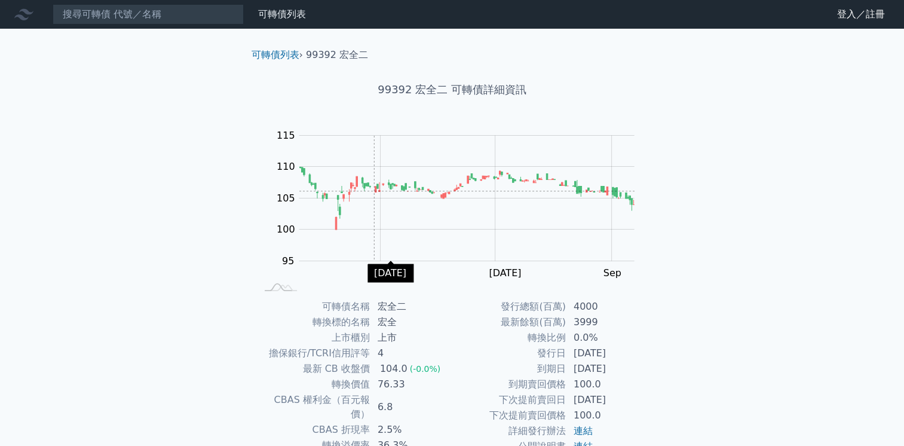
scroll to position [0, 0]
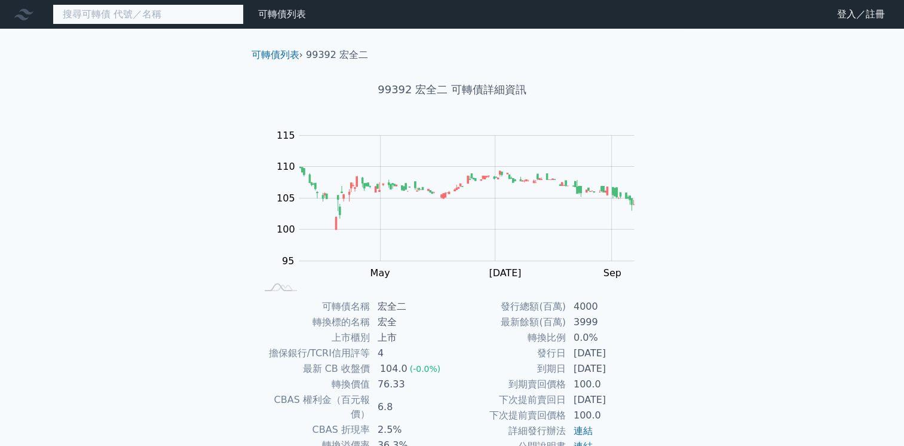
click at [134, 18] on input at bounding box center [148, 14] width 191 height 20
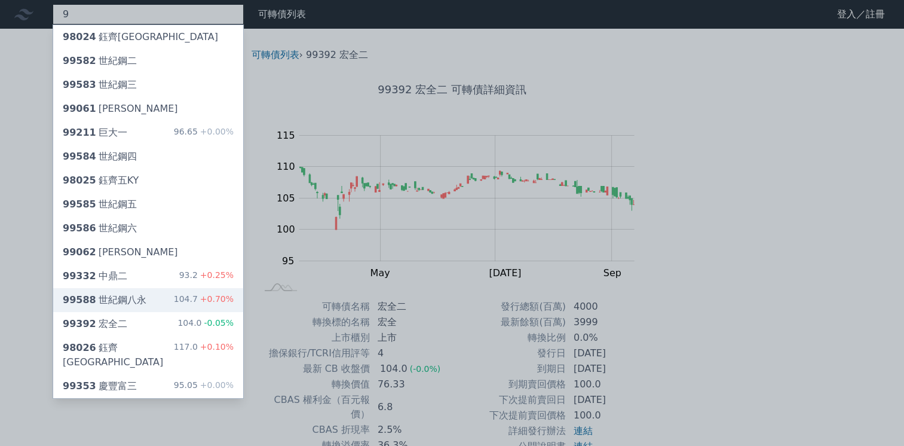
type input "9"
click at [215, 309] on div "99588 世紀鋼八永 104.7 +0.70%" at bounding box center [148, 300] width 190 height 24
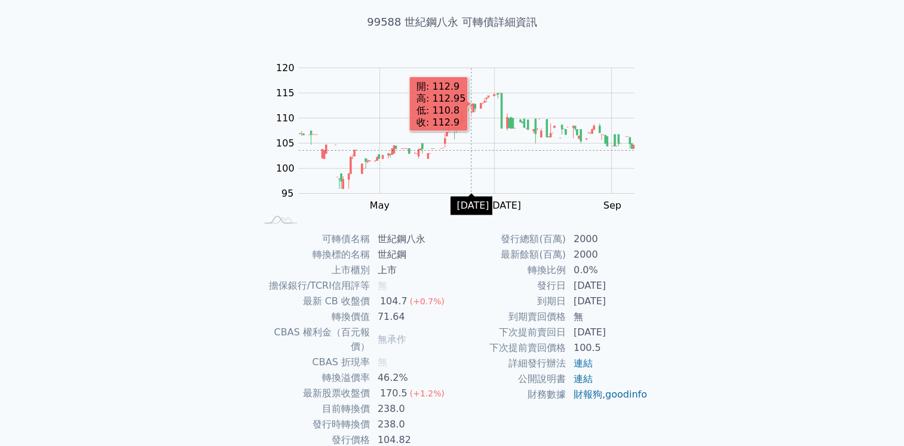
scroll to position [108, 0]
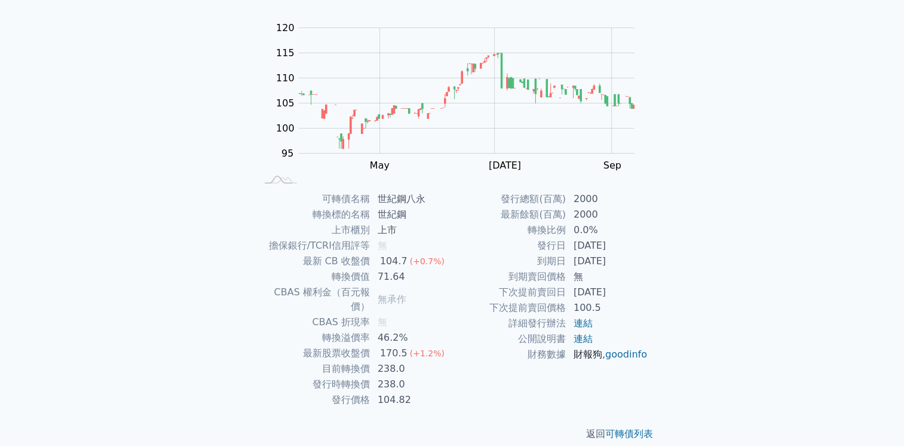
click at [584, 355] on link "財報狗" at bounding box center [588, 353] width 29 height 11
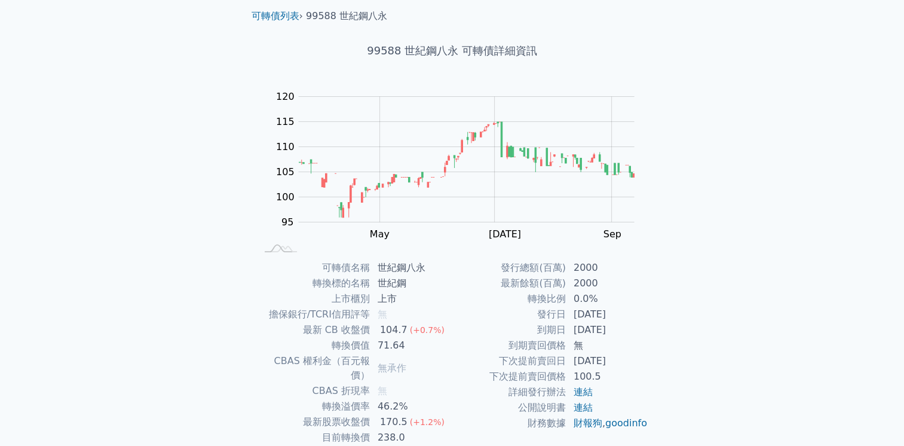
scroll to position [0, 0]
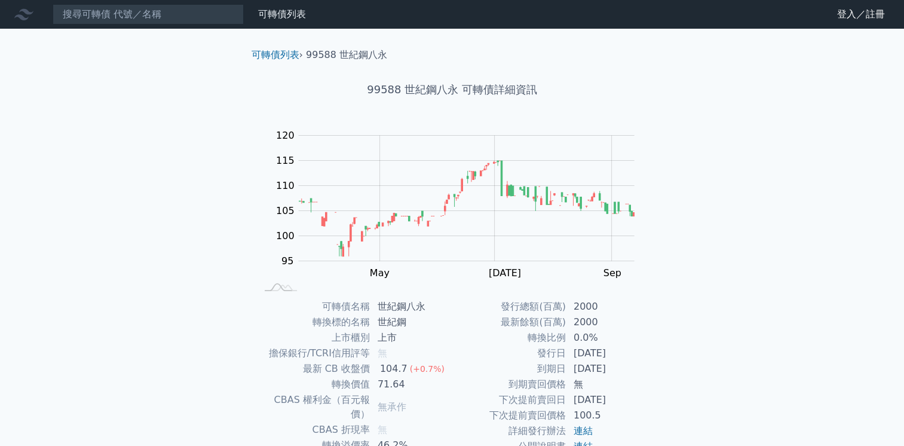
click at [118, 2] on nav "可轉債列表 財務數據 可轉債列表 財務數據 登入／註冊 登入／註冊" at bounding box center [452, 14] width 904 height 29
click at [129, 13] on input at bounding box center [148, 14] width 191 height 20
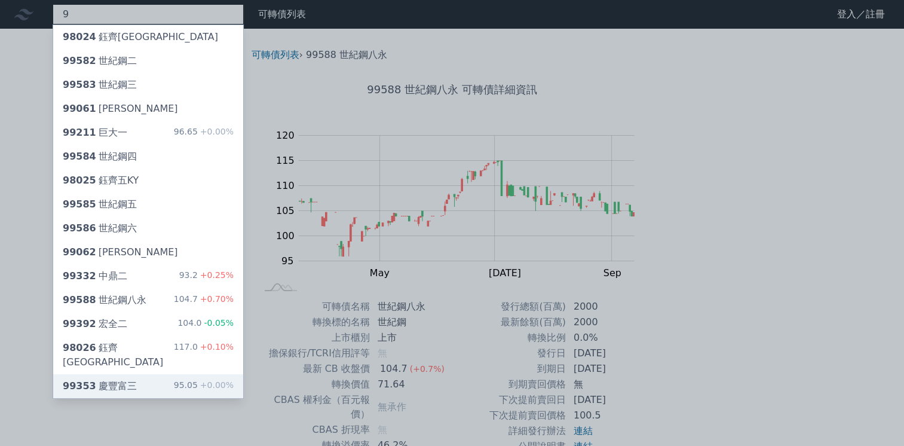
type input "9"
click at [222, 380] on span "+0.00%" at bounding box center [216, 385] width 36 height 10
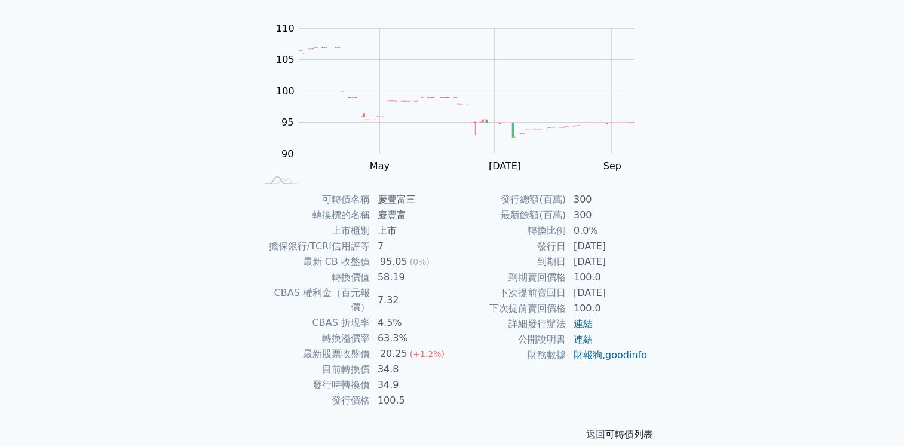
scroll to position [108, 0]
click at [584, 351] on link "財報狗" at bounding box center [588, 353] width 29 height 11
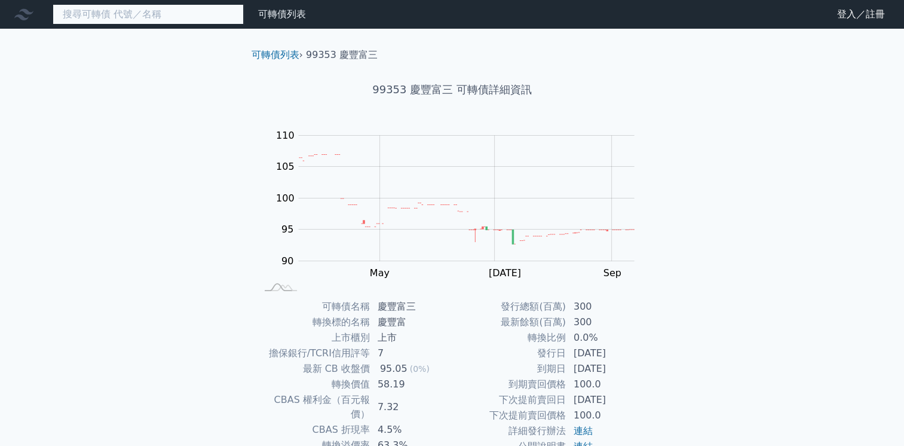
click at [155, 16] on input at bounding box center [148, 14] width 191 height 20
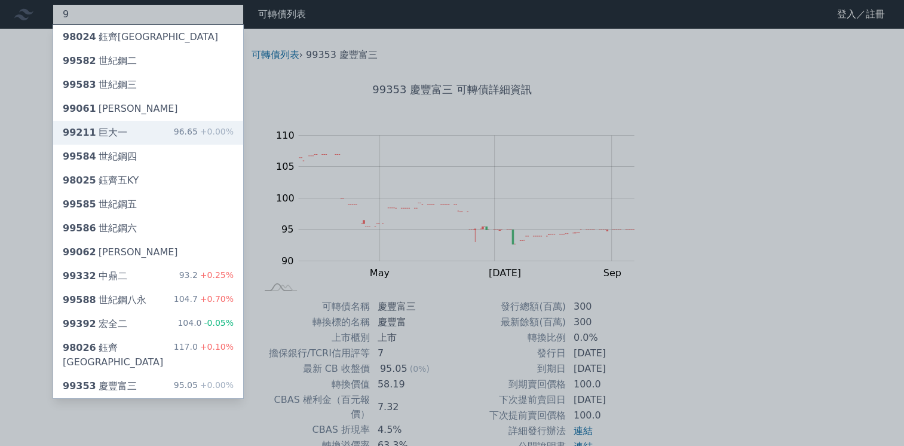
type input "9"
drag, startPoint x: 203, startPoint y: 121, endPoint x: 204, endPoint y: 175, distance: 54.4
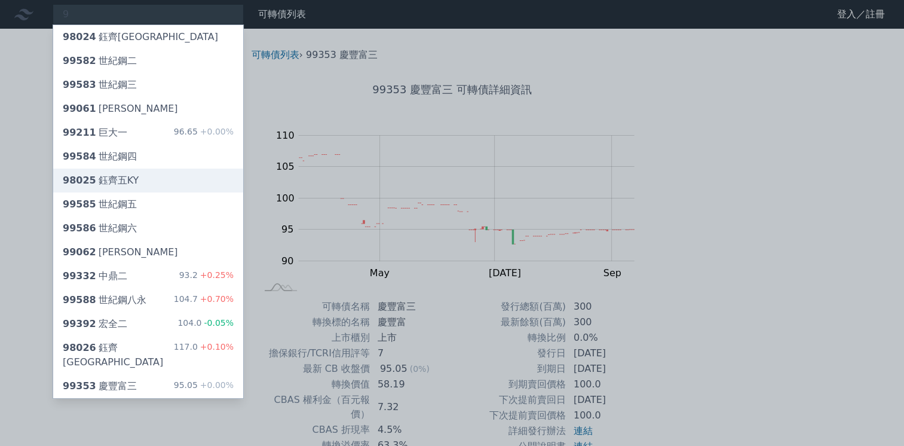
click at [202, 122] on div "99211 巨大一 96.65 +0.00%" at bounding box center [148, 133] width 190 height 24
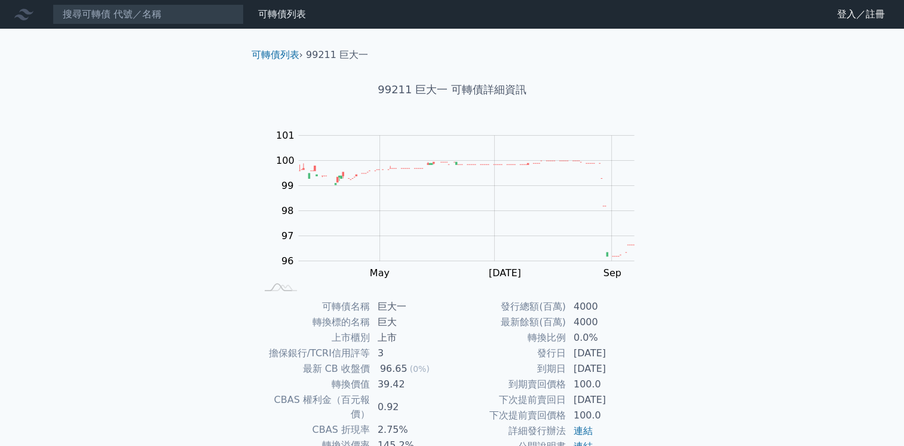
scroll to position [99, 0]
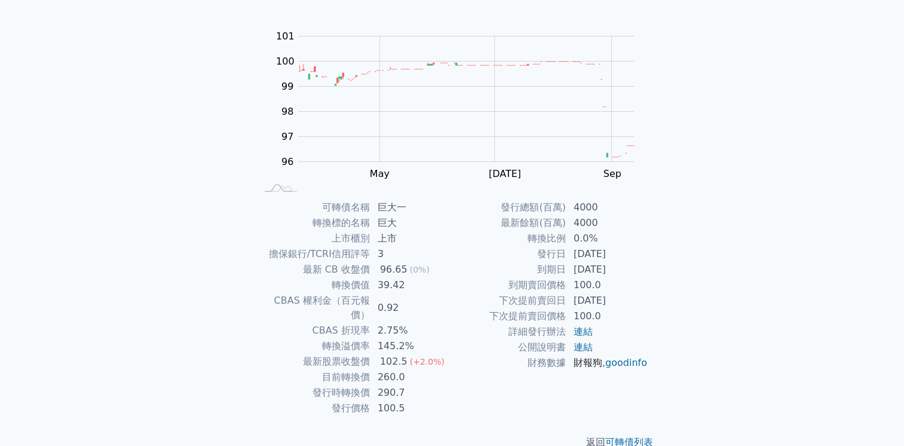
click at [587, 360] on link "財報狗" at bounding box center [588, 362] width 29 height 11
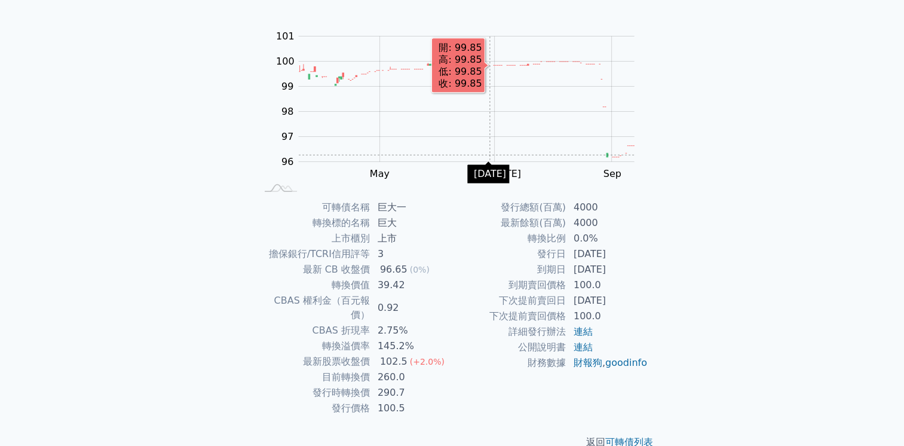
scroll to position [0, 0]
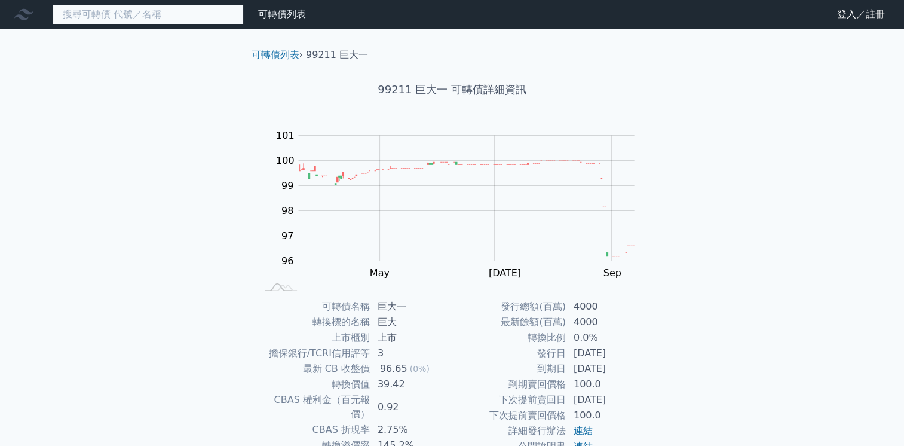
click at [78, 13] on input at bounding box center [148, 14] width 191 height 20
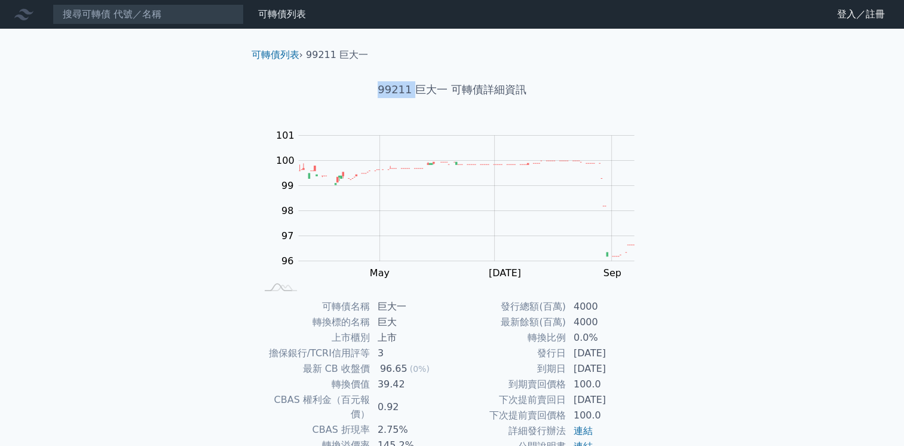
drag, startPoint x: 413, startPoint y: 90, endPoint x: 378, endPoint y: 90, distance: 35.9
click at [378, 90] on h1 "99211 巨大一 可轉債詳細資訊" at bounding box center [452, 89] width 421 height 17
copy h1 "99211"
